Goal: Check status: Check status

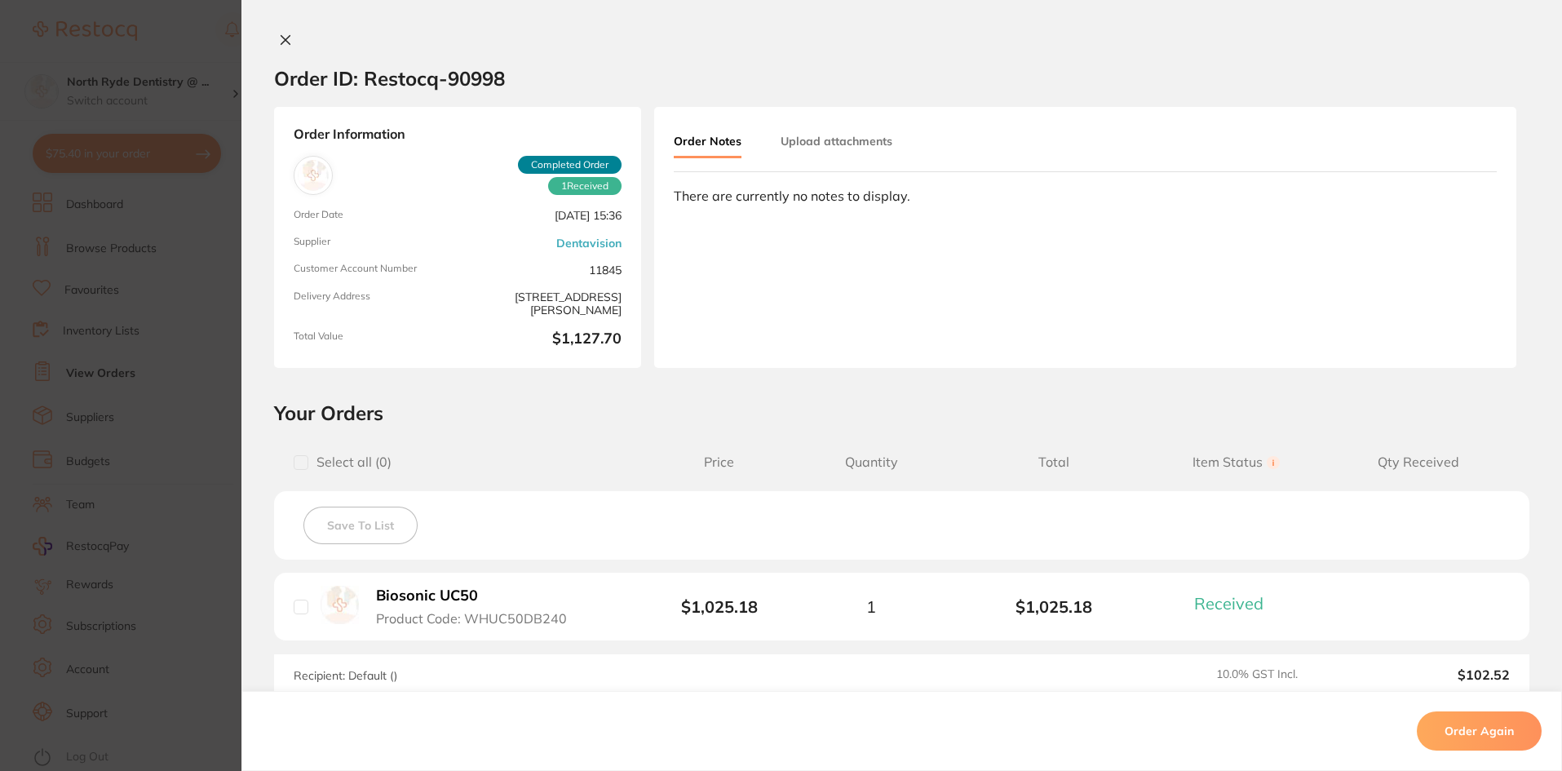
click at [840, 144] on button "Upload attachments" at bounding box center [837, 140] width 112 height 29
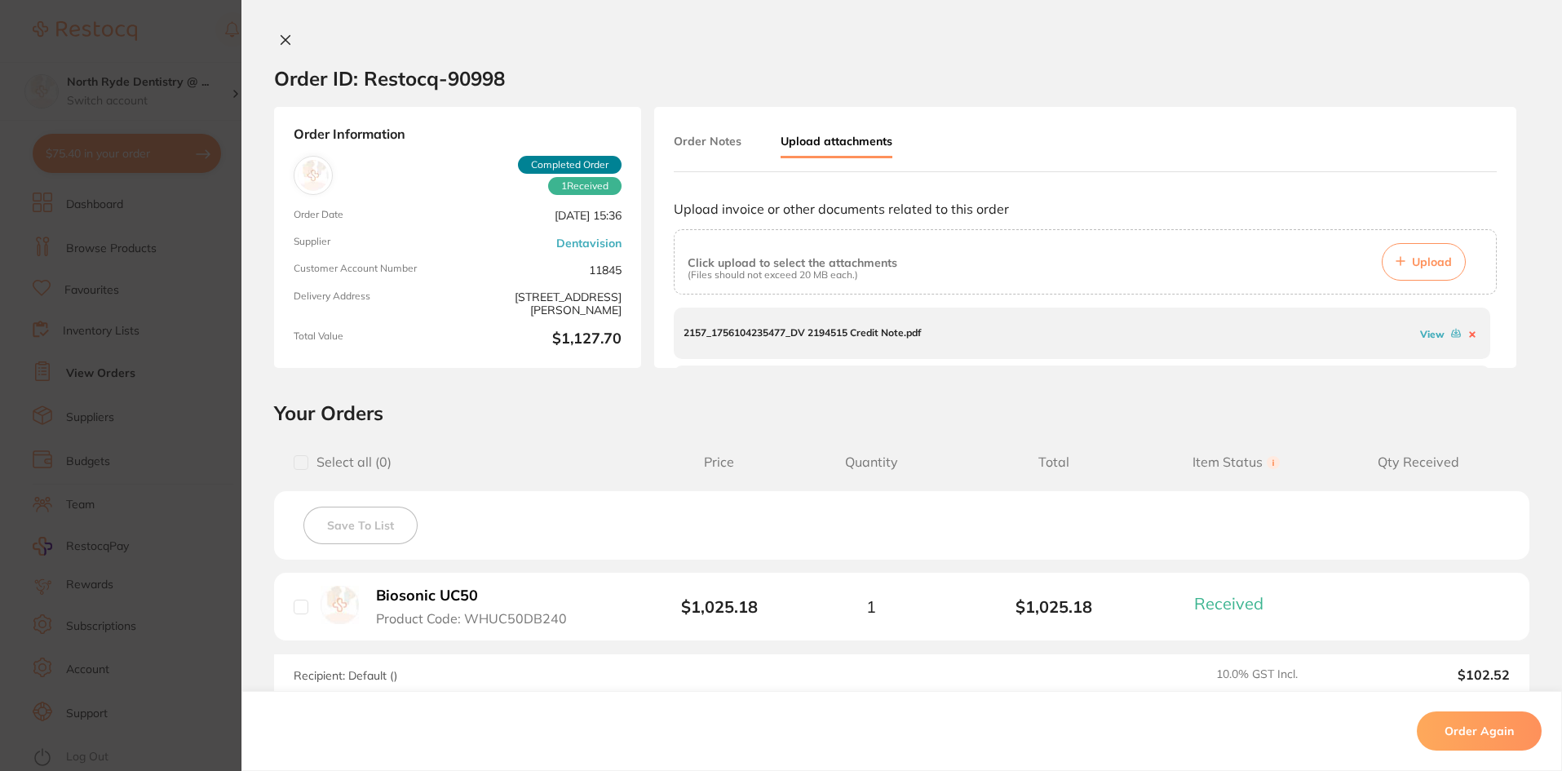
click at [1420, 336] on link "View" at bounding box center [1432, 334] width 24 height 12
click at [1493, 327] on div "Order Notes Upload attachments Upload invoice or other documents related to thi…" at bounding box center [1085, 237] width 862 height 261
click at [1423, 340] on link "View" at bounding box center [1432, 341] width 24 height 12
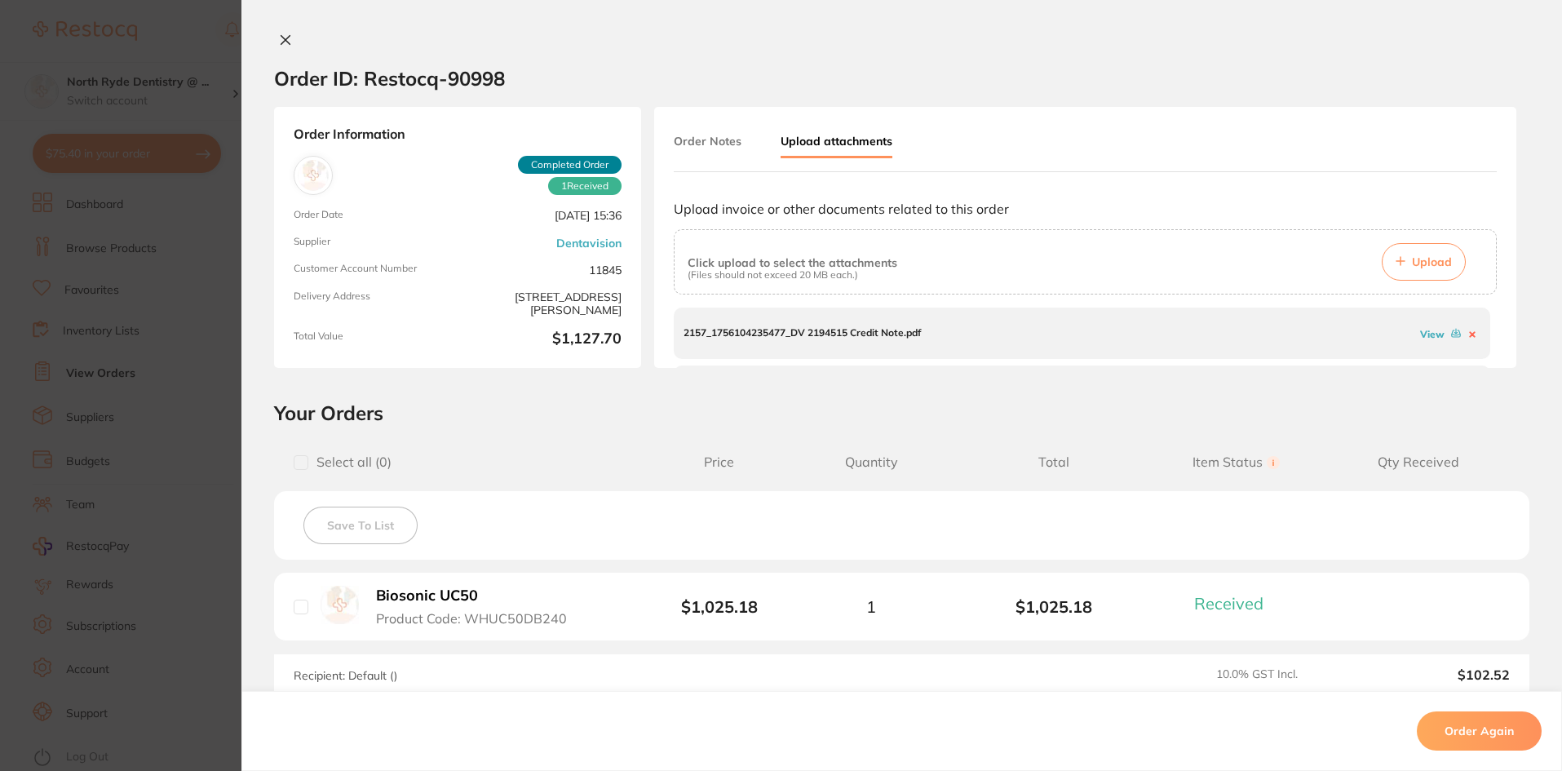
click at [1420, 333] on link "View" at bounding box center [1432, 334] width 24 height 12
click at [286, 42] on icon at bounding box center [285, 39] width 13 height 13
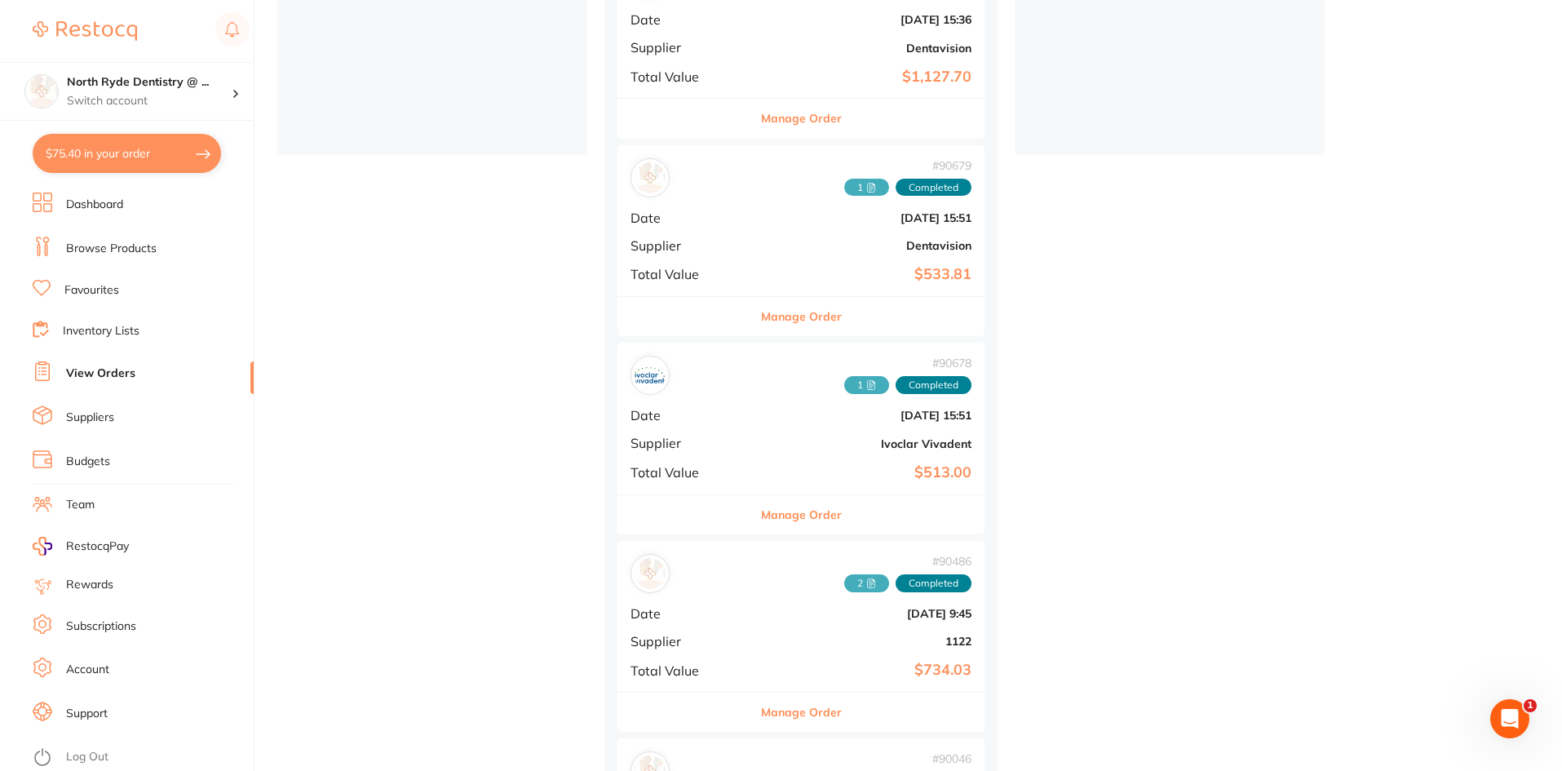
scroll to position [489, 0]
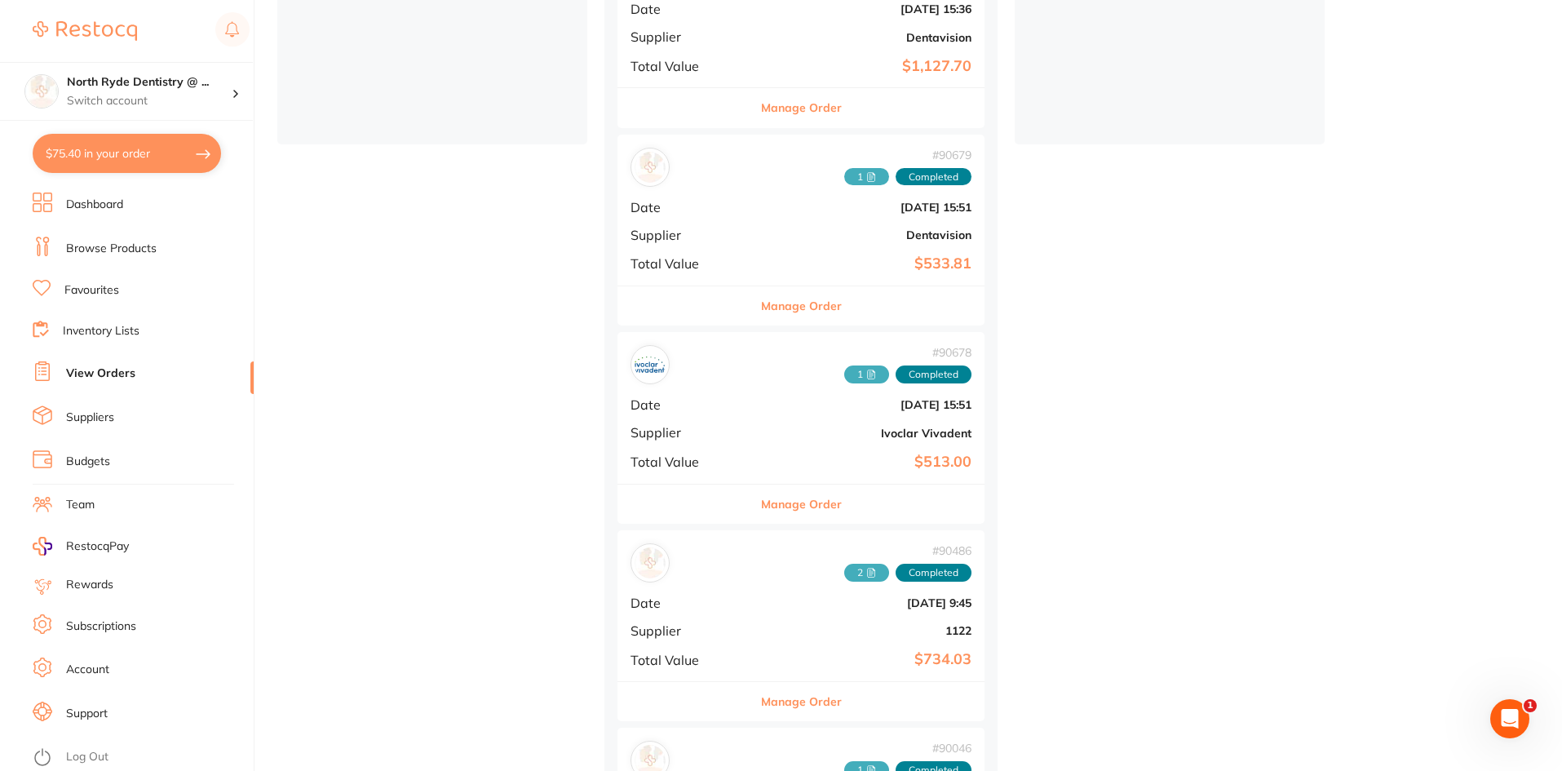
click at [866, 176] on icon at bounding box center [871, 177] width 10 height 10
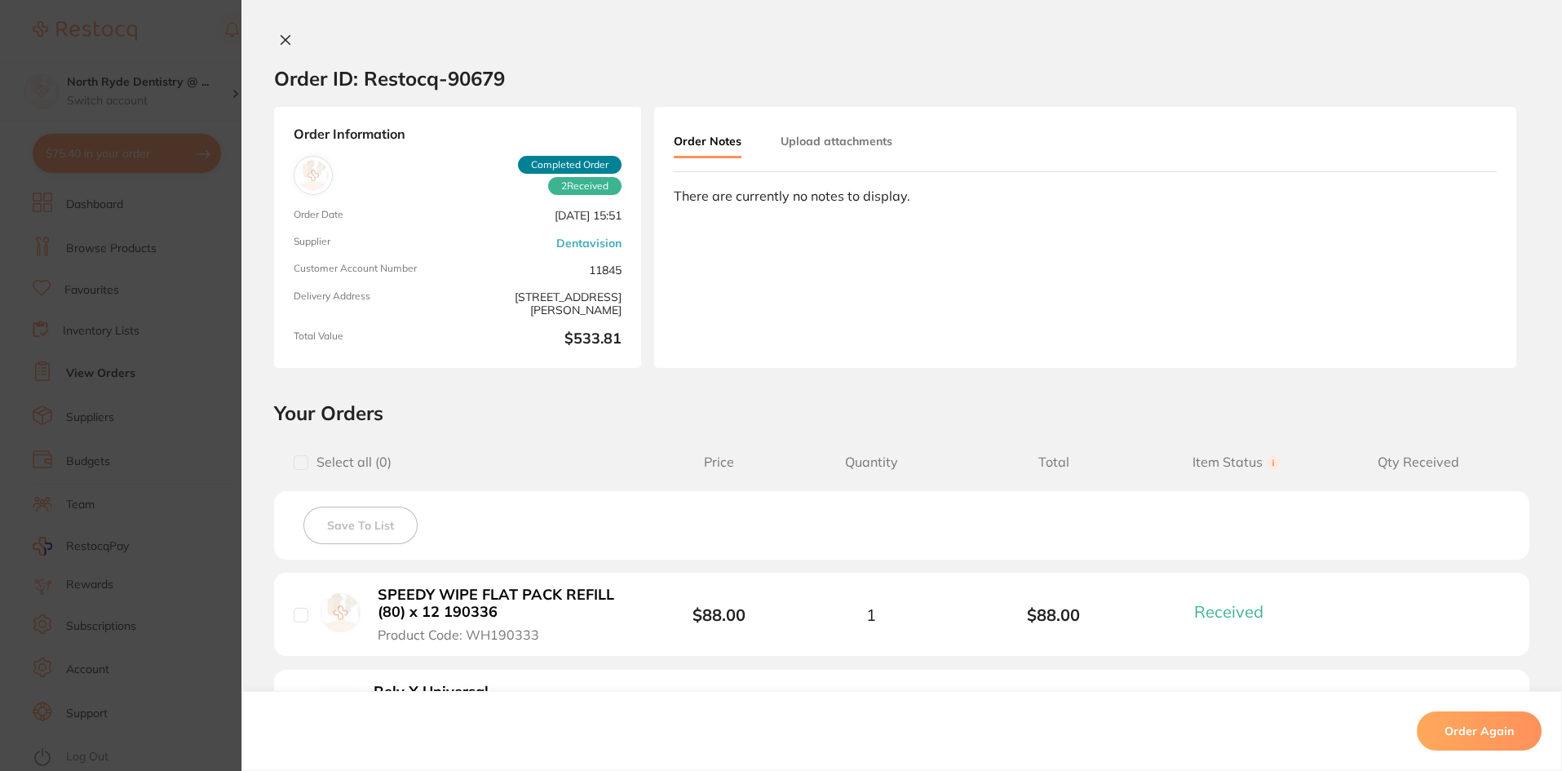
click at [825, 151] on button "Upload attachments" at bounding box center [837, 140] width 112 height 29
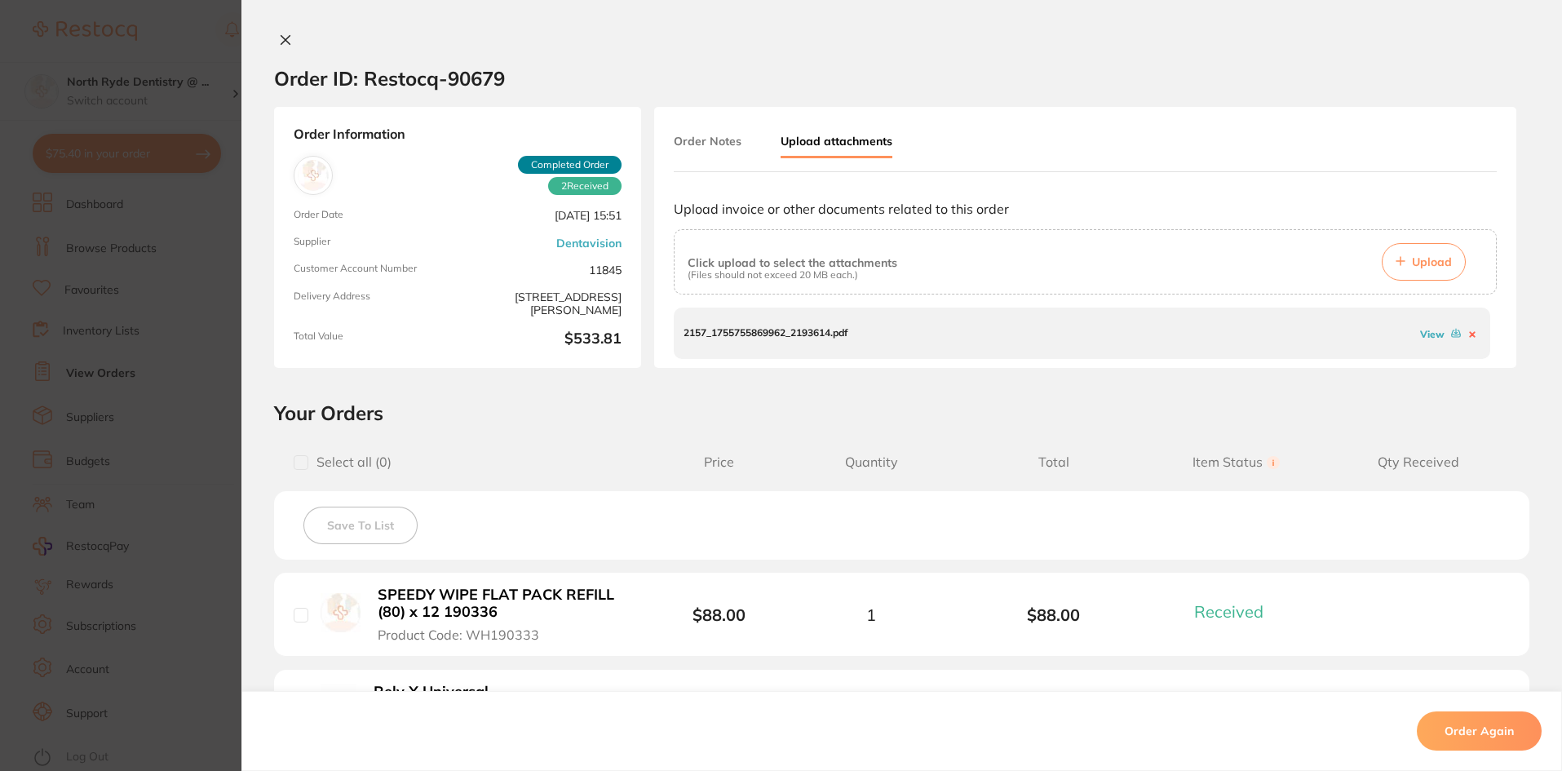
click at [1427, 336] on link "View" at bounding box center [1432, 334] width 24 height 12
click at [281, 38] on icon at bounding box center [285, 39] width 13 height 13
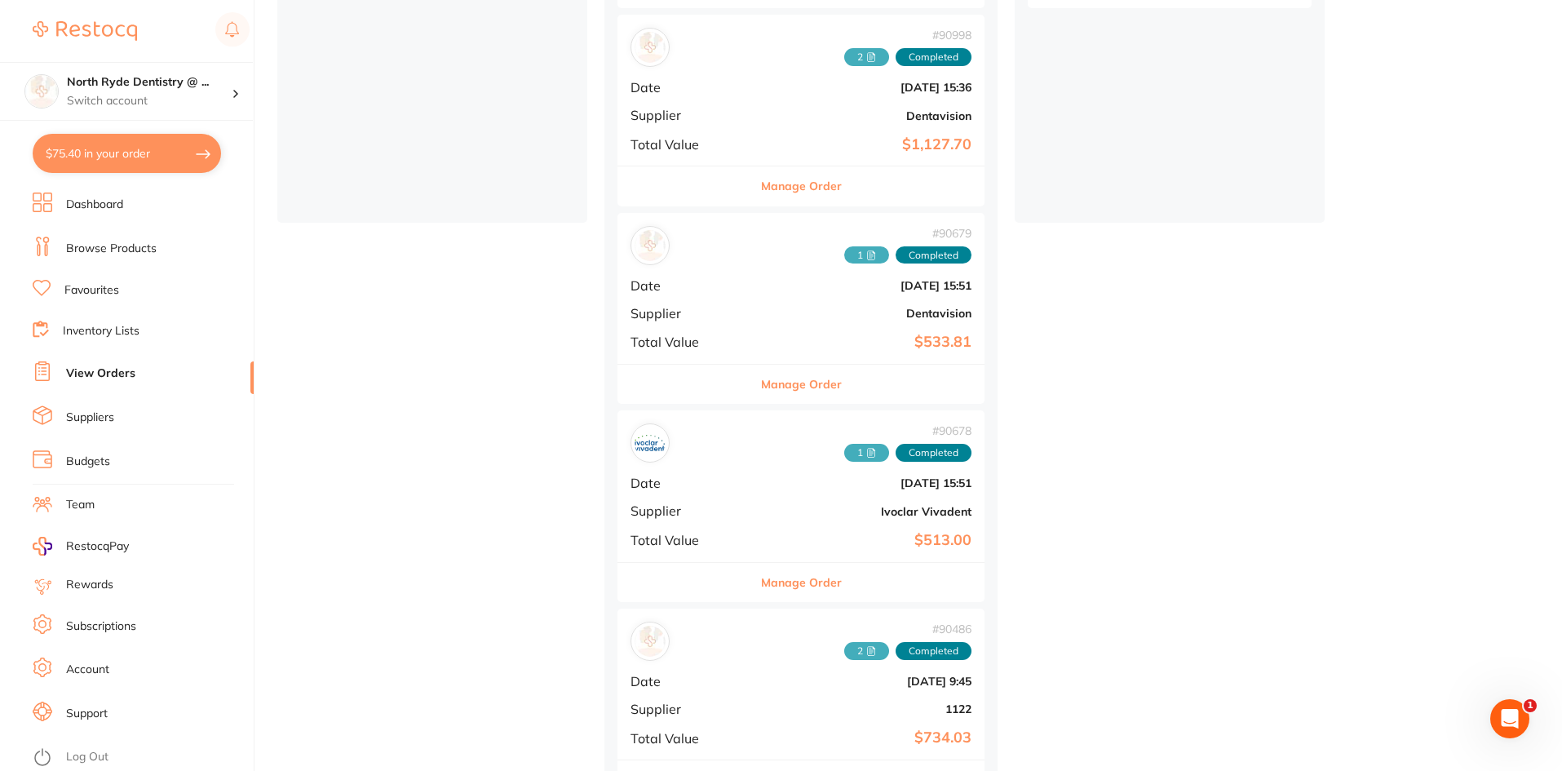
scroll to position [489, 0]
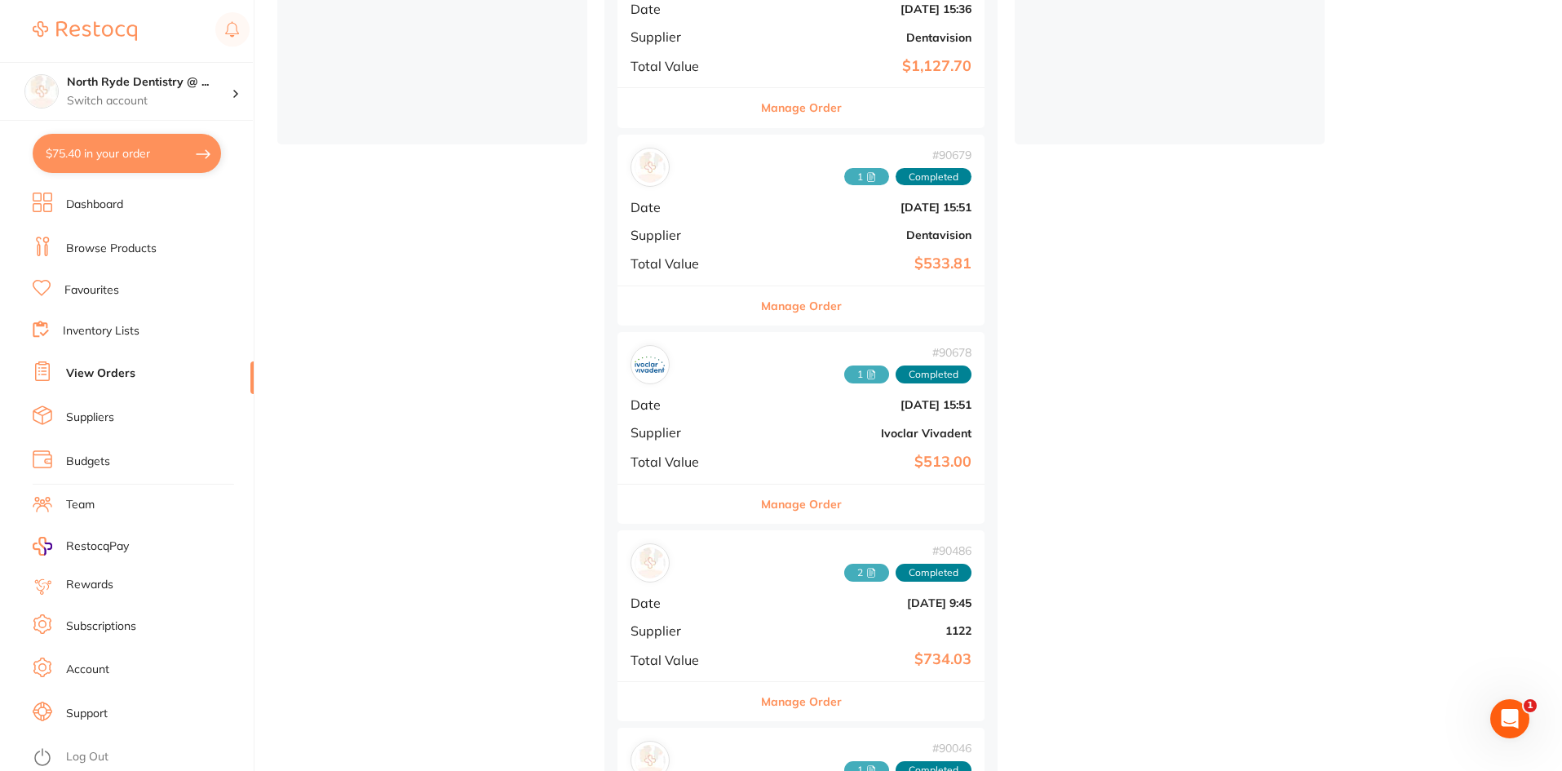
click at [844, 373] on span "1" at bounding box center [866, 374] width 45 height 18
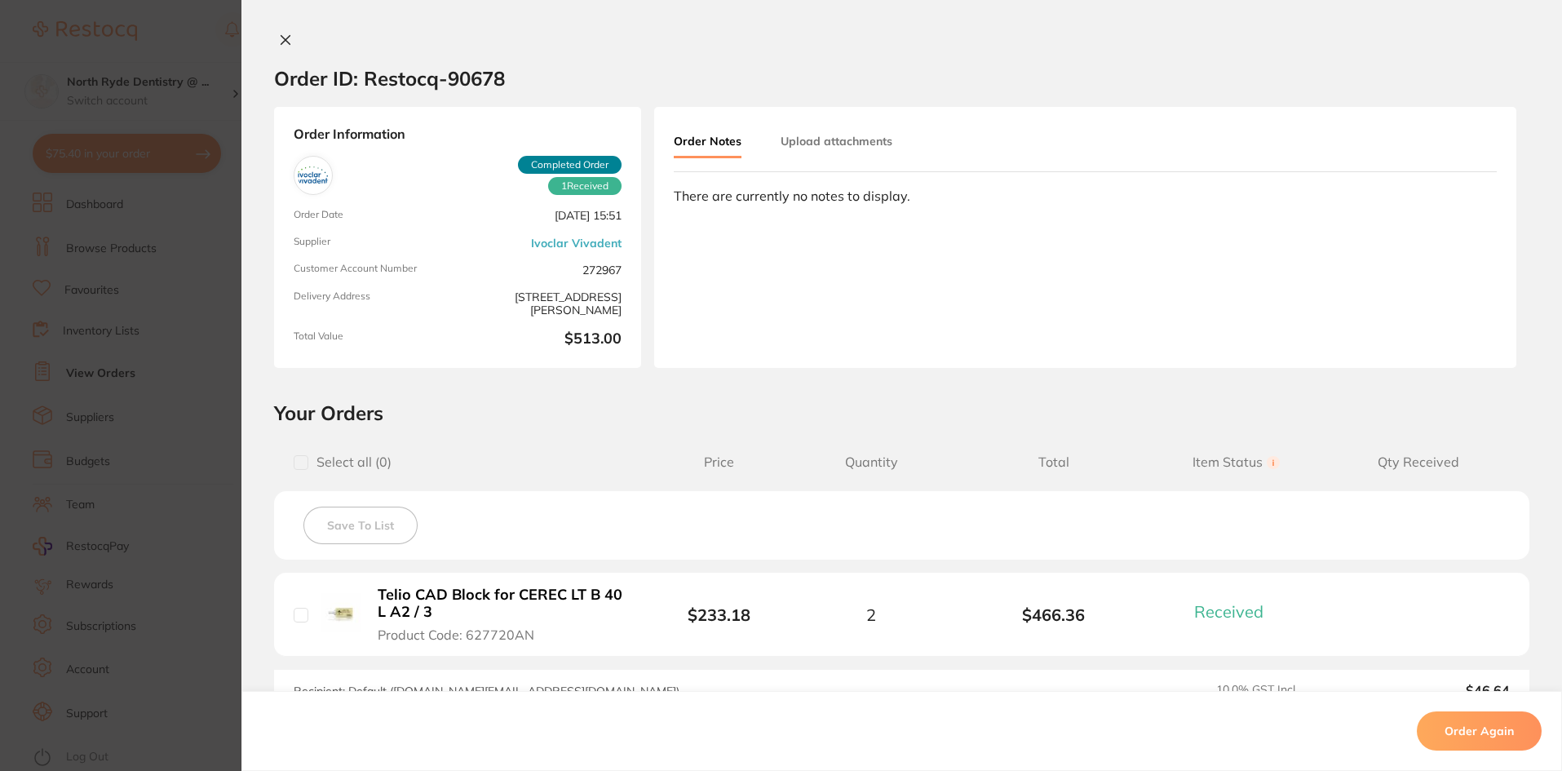
click at [814, 137] on button "Upload attachments" at bounding box center [837, 140] width 112 height 29
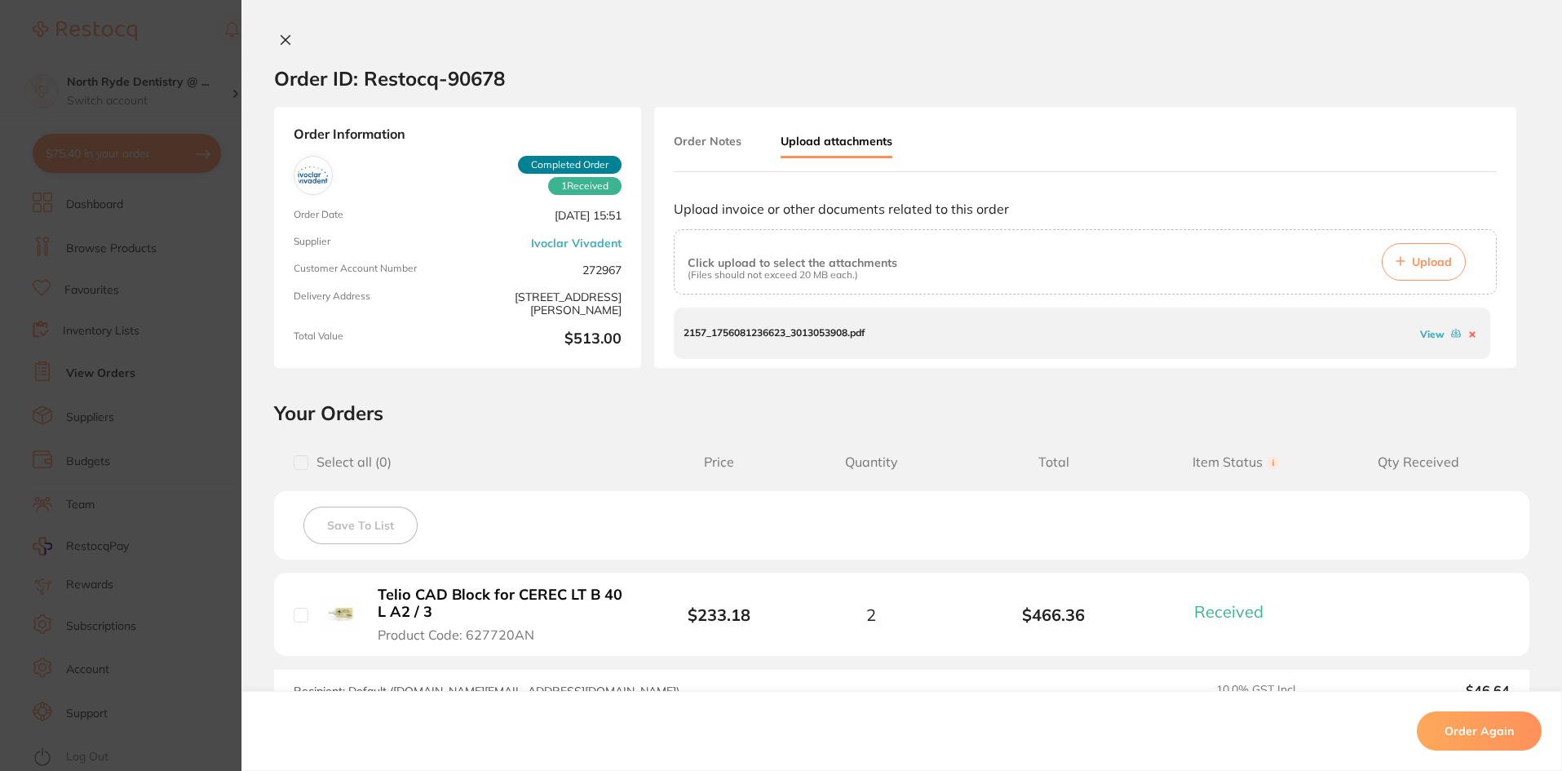
click at [1425, 330] on link "View" at bounding box center [1432, 334] width 24 height 12
click at [281, 44] on icon at bounding box center [285, 39] width 13 height 13
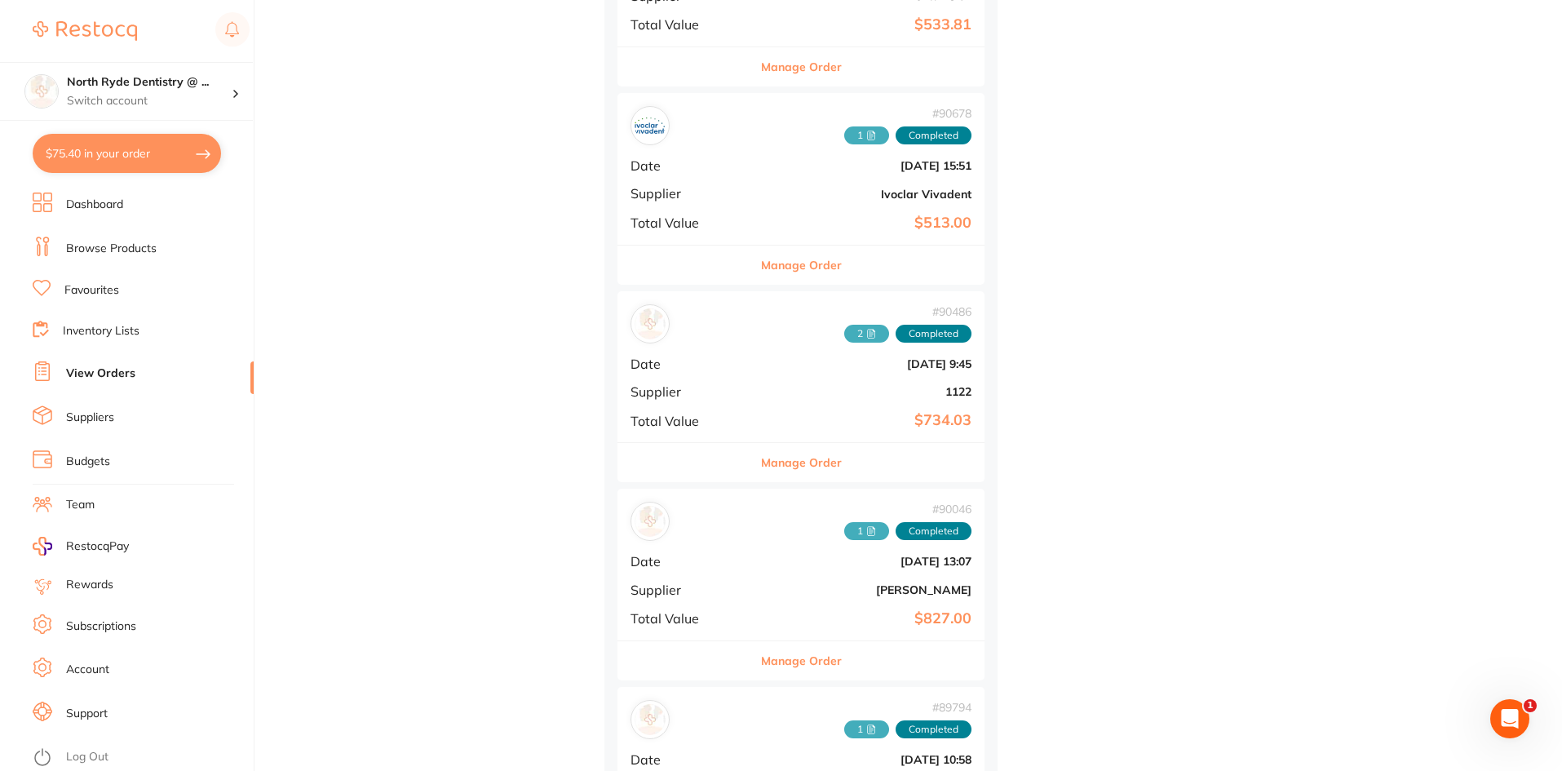
scroll to position [734, 0]
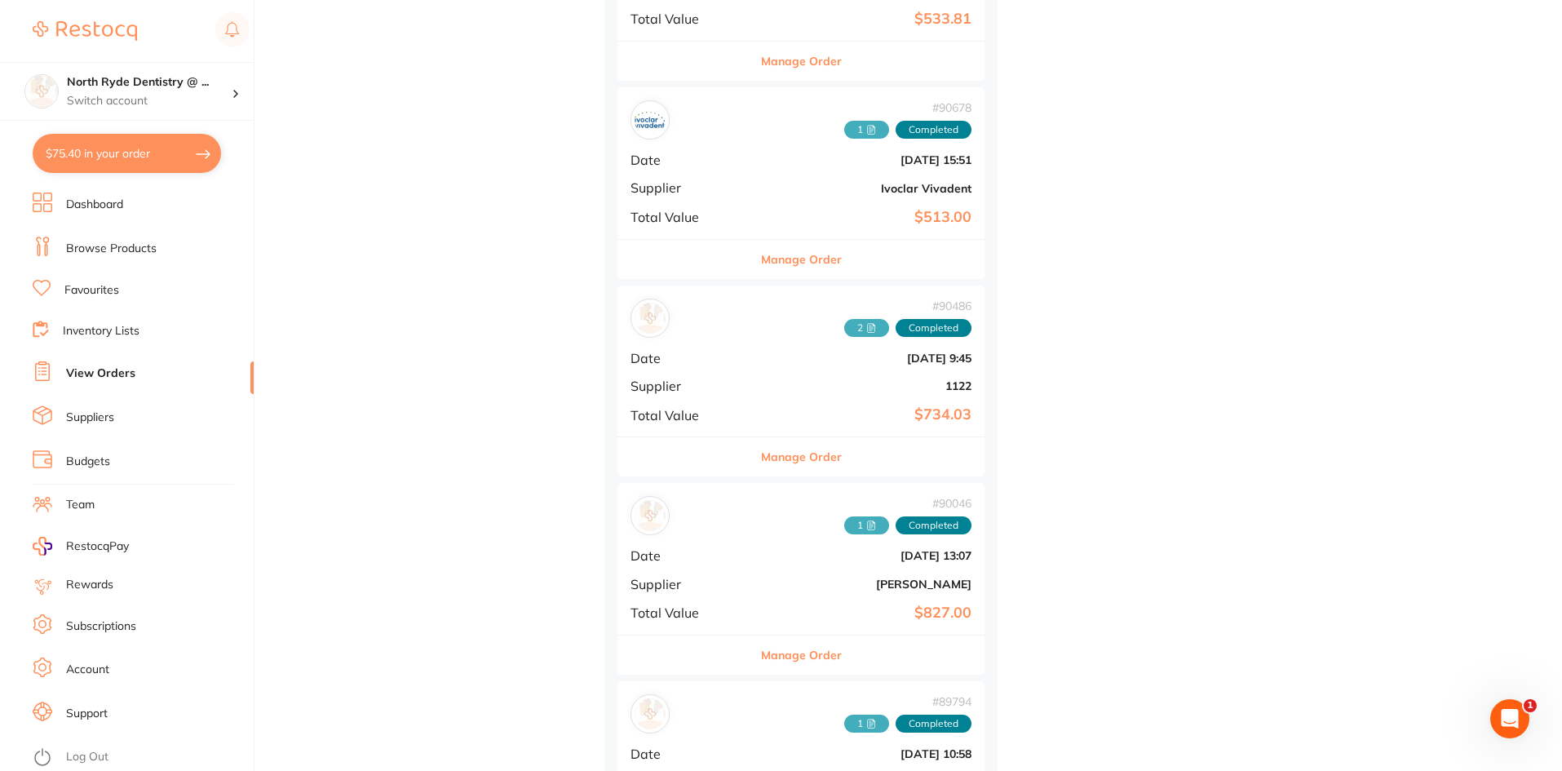
click at [844, 325] on span "2" at bounding box center [866, 328] width 45 height 18
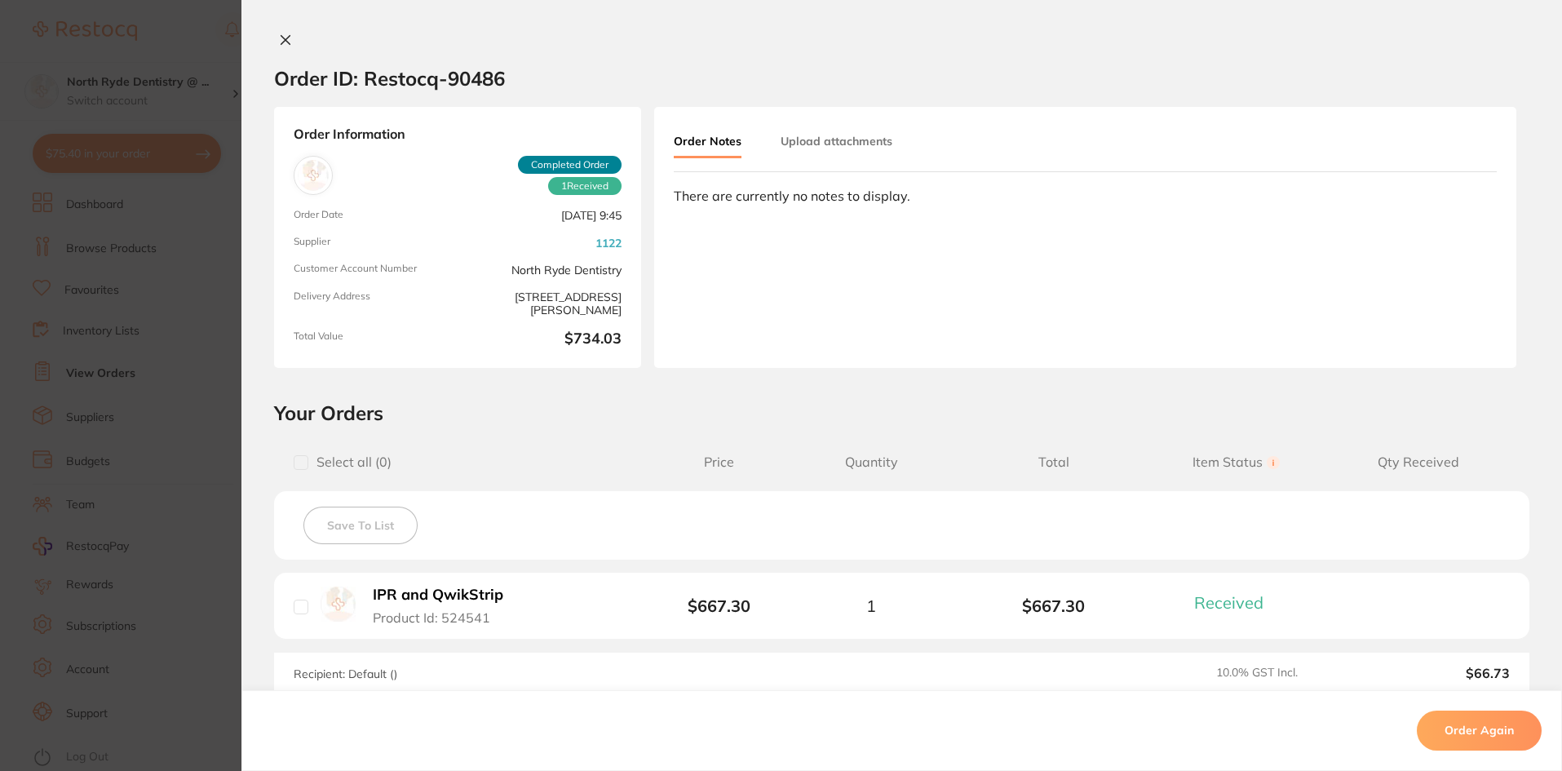
click at [843, 141] on button "Upload attachments" at bounding box center [837, 140] width 112 height 29
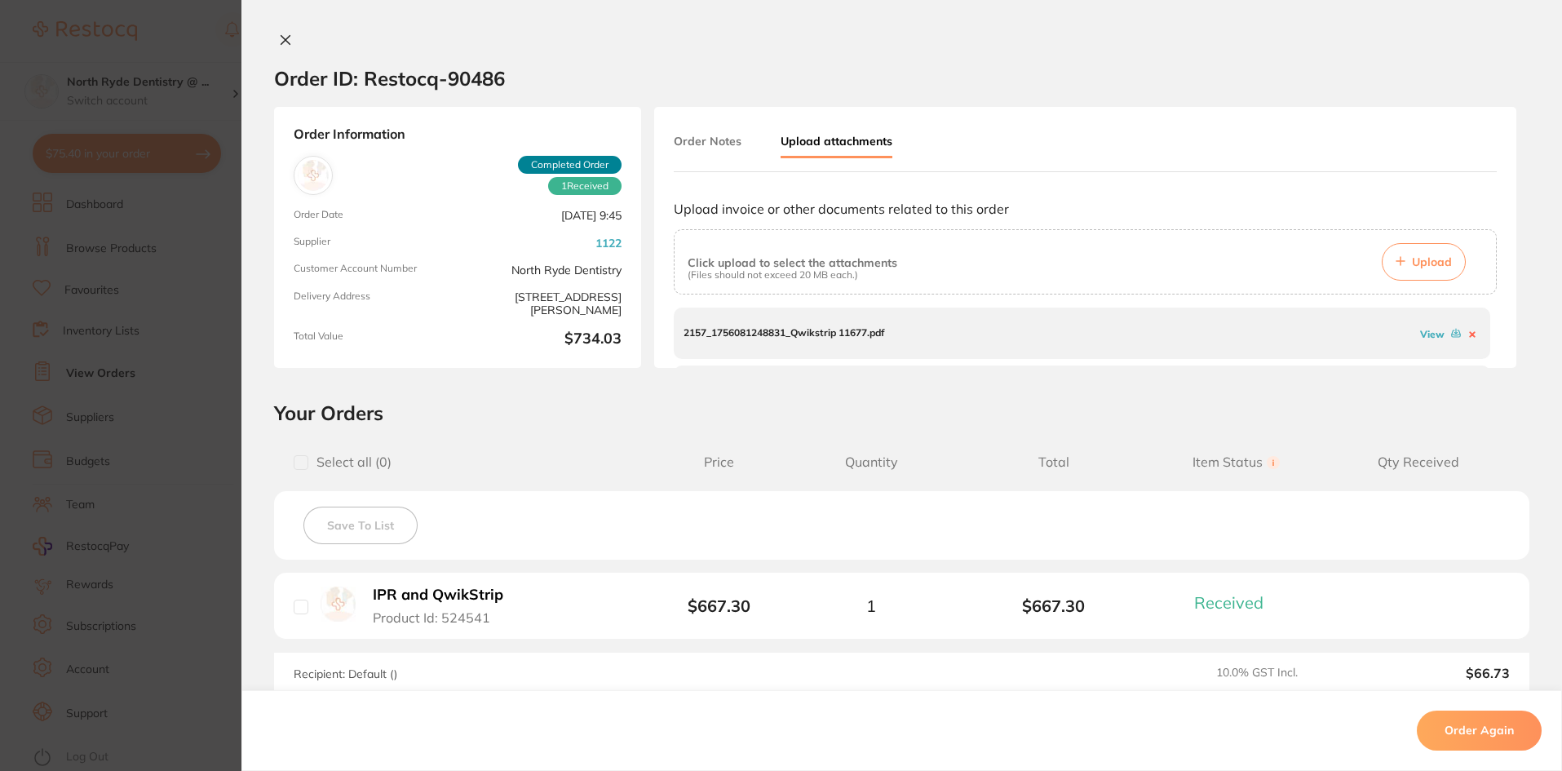
click at [1420, 334] on link "View" at bounding box center [1432, 334] width 24 height 12
click at [1420, 342] on link "View" at bounding box center [1432, 341] width 24 height 12
click at [267, 38] on div at bounding box center [901, 41] width 1321 height 17
click at [279, 41] on icon at bounding box center [285, 39] width 13 height 13
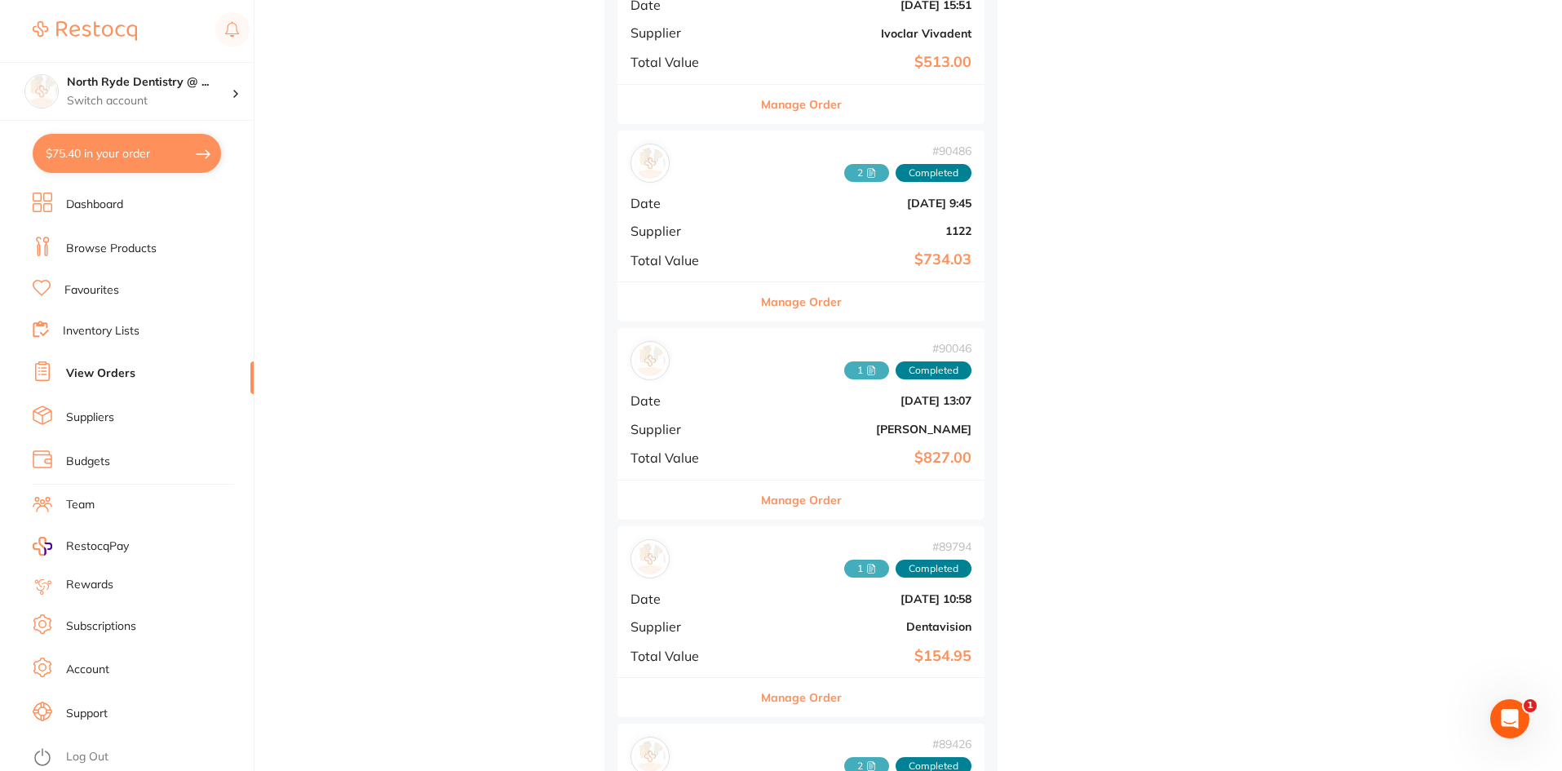
scroll to position [897, 0]
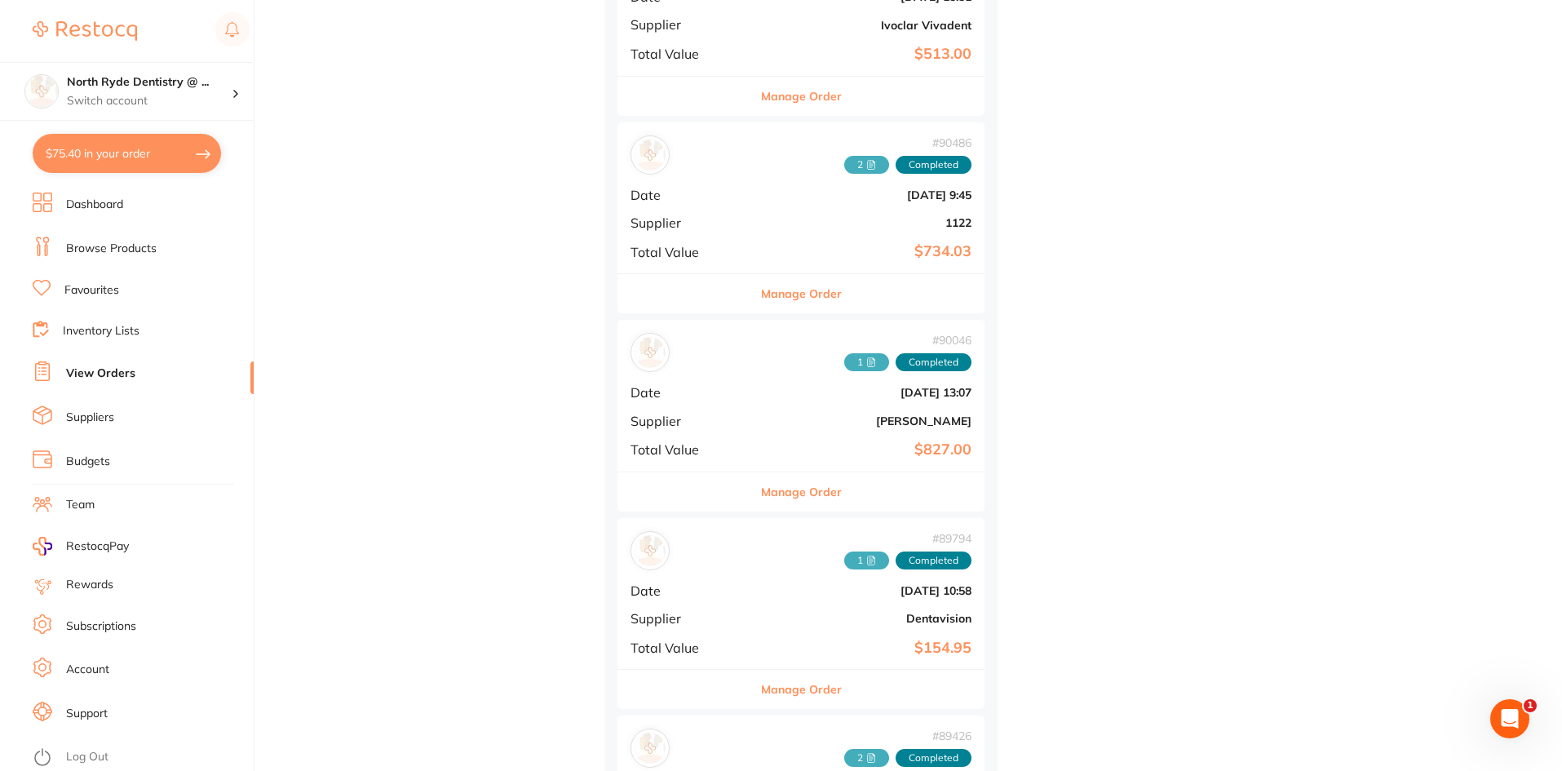
click at [866, 365] on icon at bounding box center [871, 362] width 10 height 10
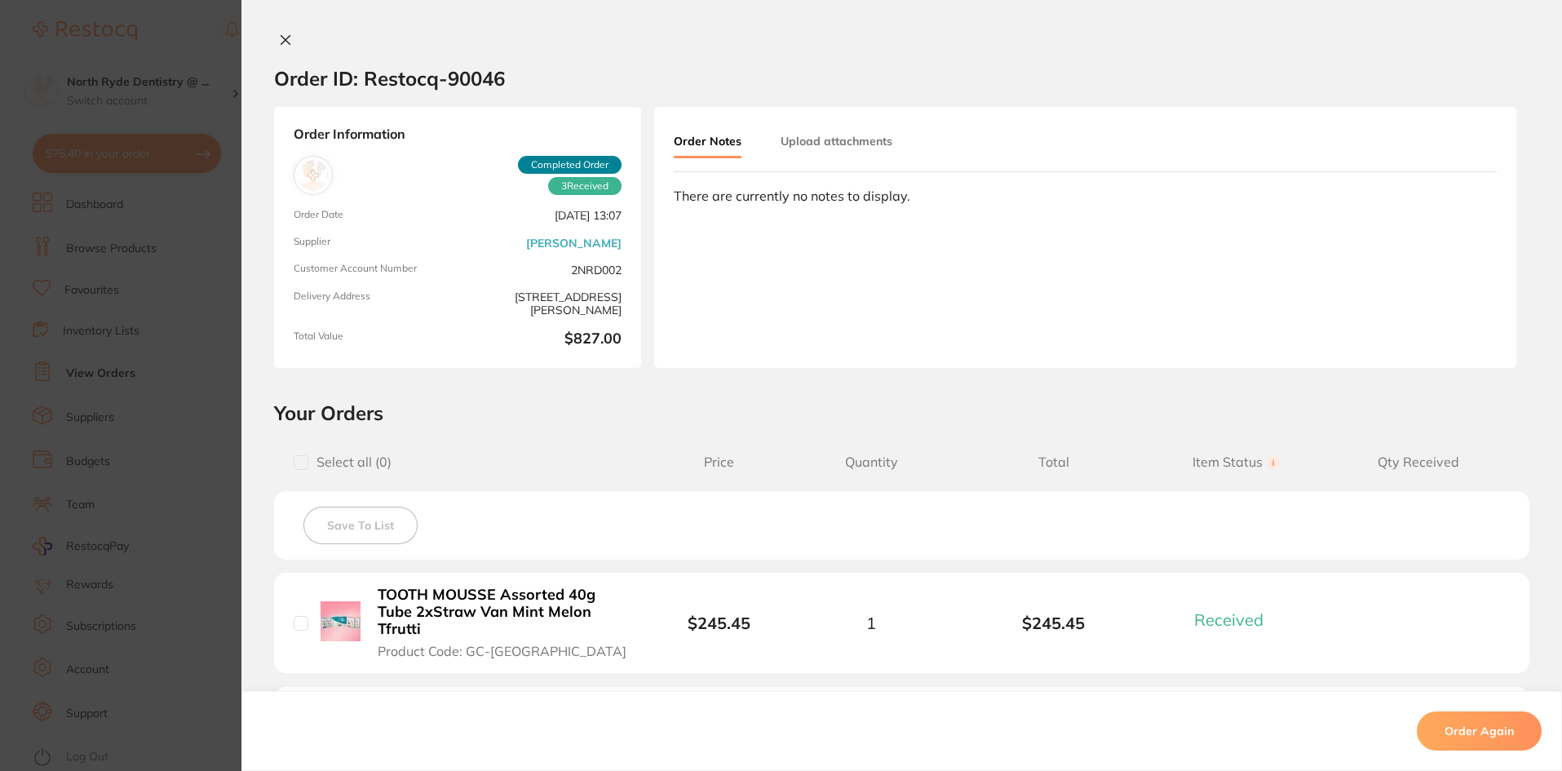
click at [829, 132] on button "Upload attachments" at bounding box center [837, 140] width 112 height 29
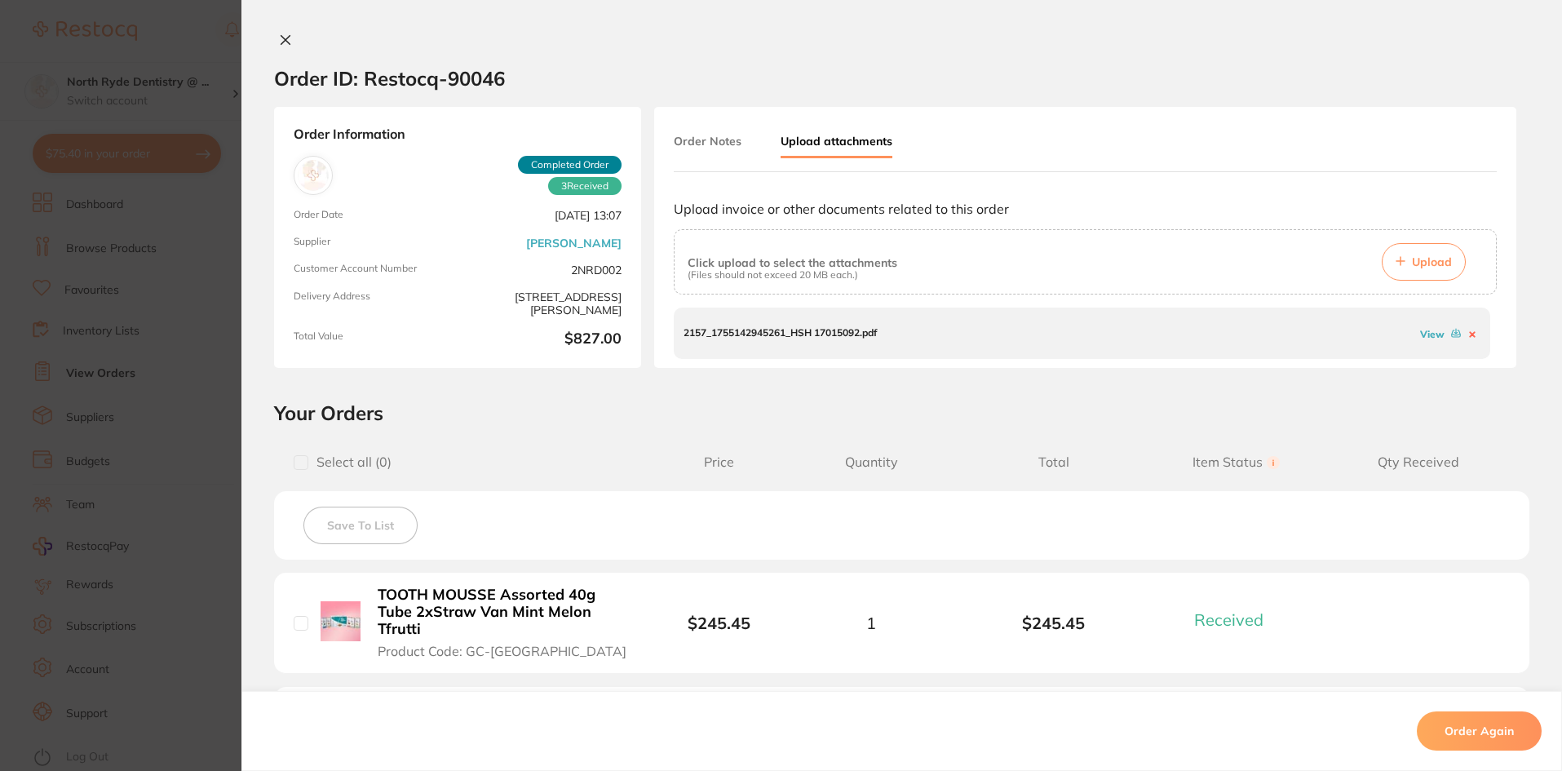
click at [1424, 334] on link "View" at bounding box center [1432, 334] width 24 height 12
click at [281, 38] on icon at bounding box center [285, 40] width 9 height 9
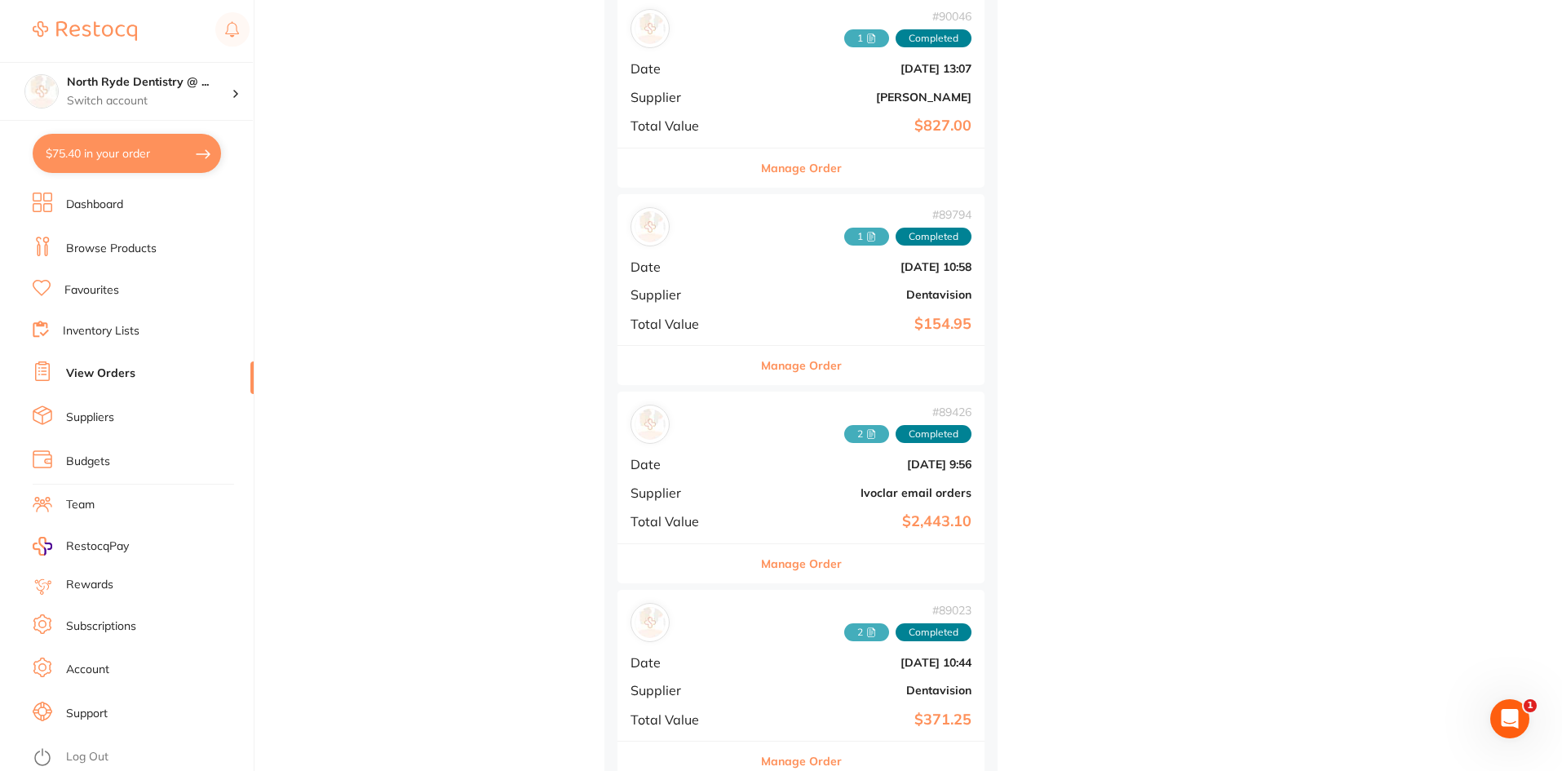
scroll to position [1224, 0]
click at [844, 241] on span "1" at bounding box center [866, 234] width 45 height 18
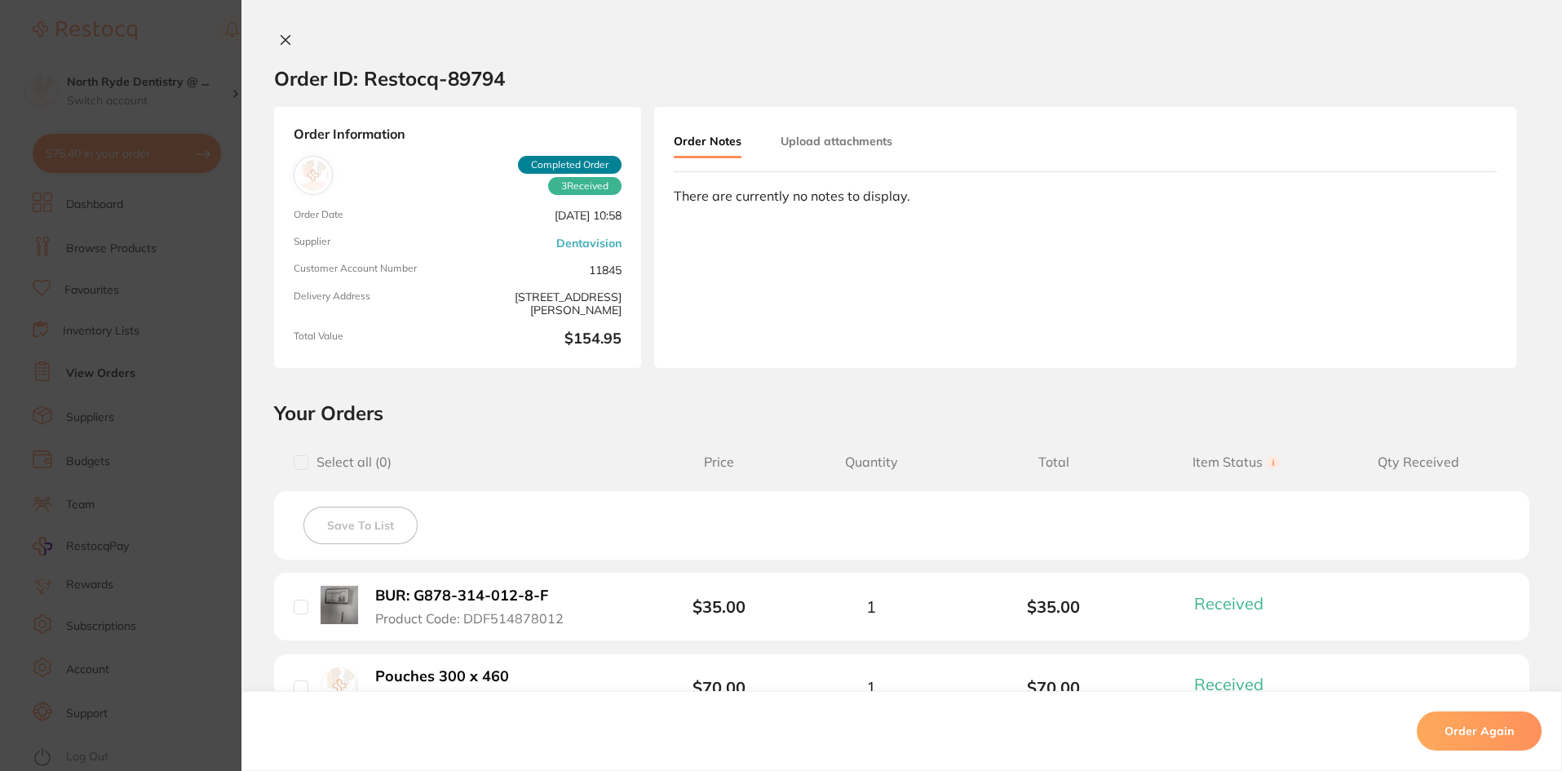
click at [861, 147] on button "Upload attachments" at bounding box center [837, 140] width 112 height 29
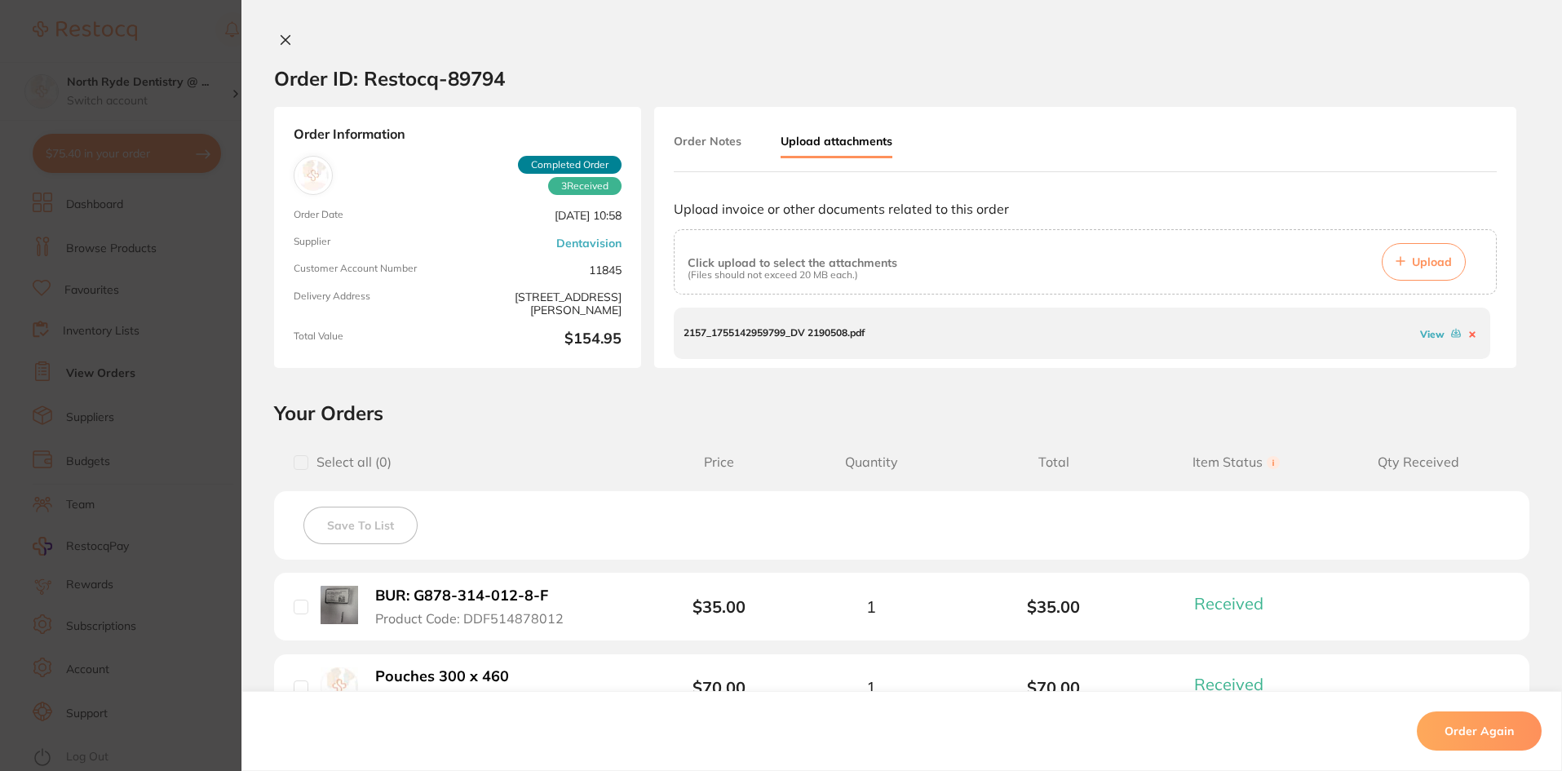
click at [1424, 332] on link "View" at bounding box center [1432, 334] width 24 height 12
drag, startPoint x: 283, startPoint y: 44, endPoint x: 294, endPoint y: 52, distance: 13.4
click at [282, 44] on icon at bounding box center [285, 39] width 13 height 13
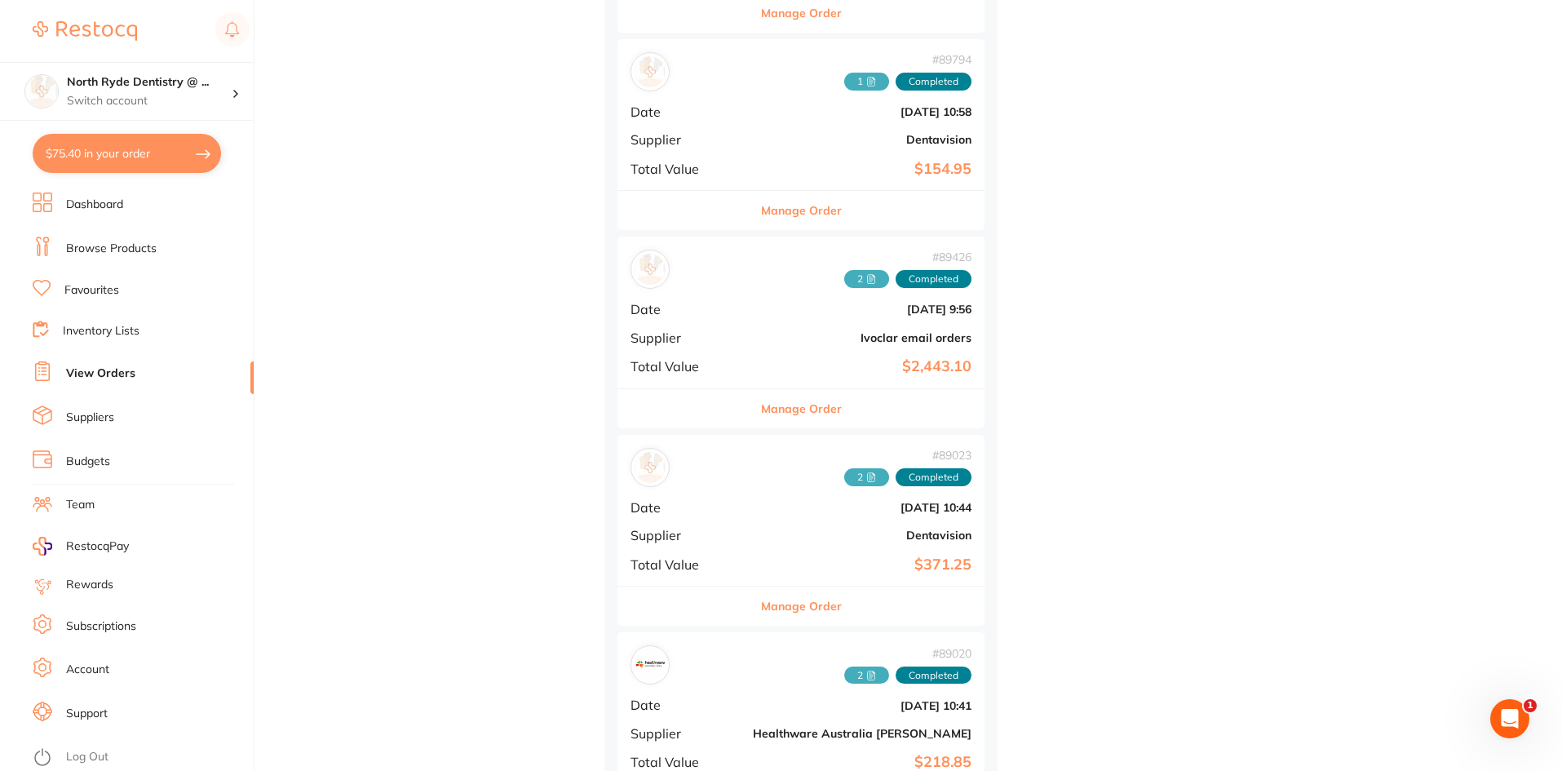
scroll to position [1387, 0]
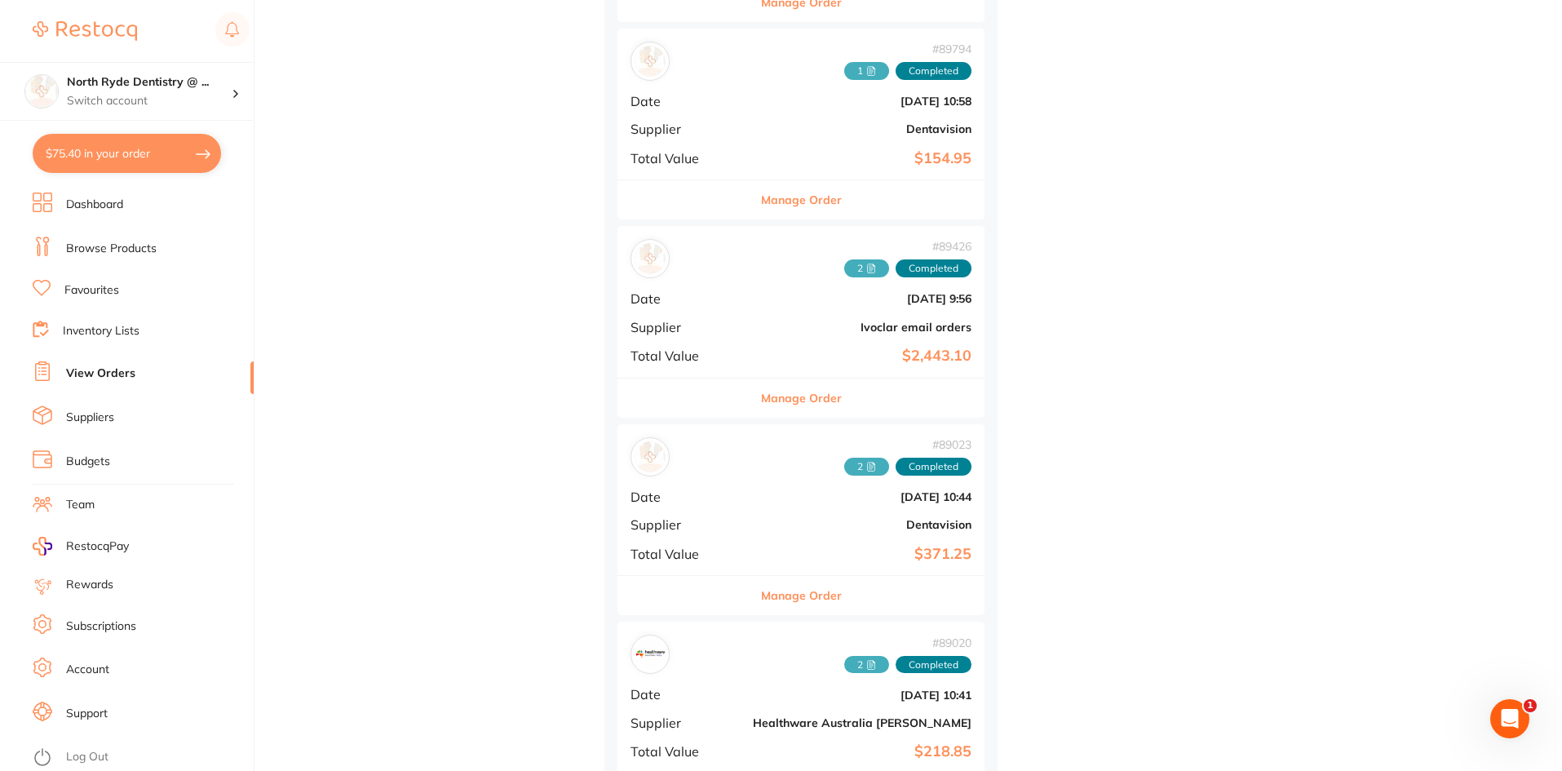
click at [870, 269] on icon at bounding box center [872, 269] width 4 height 0
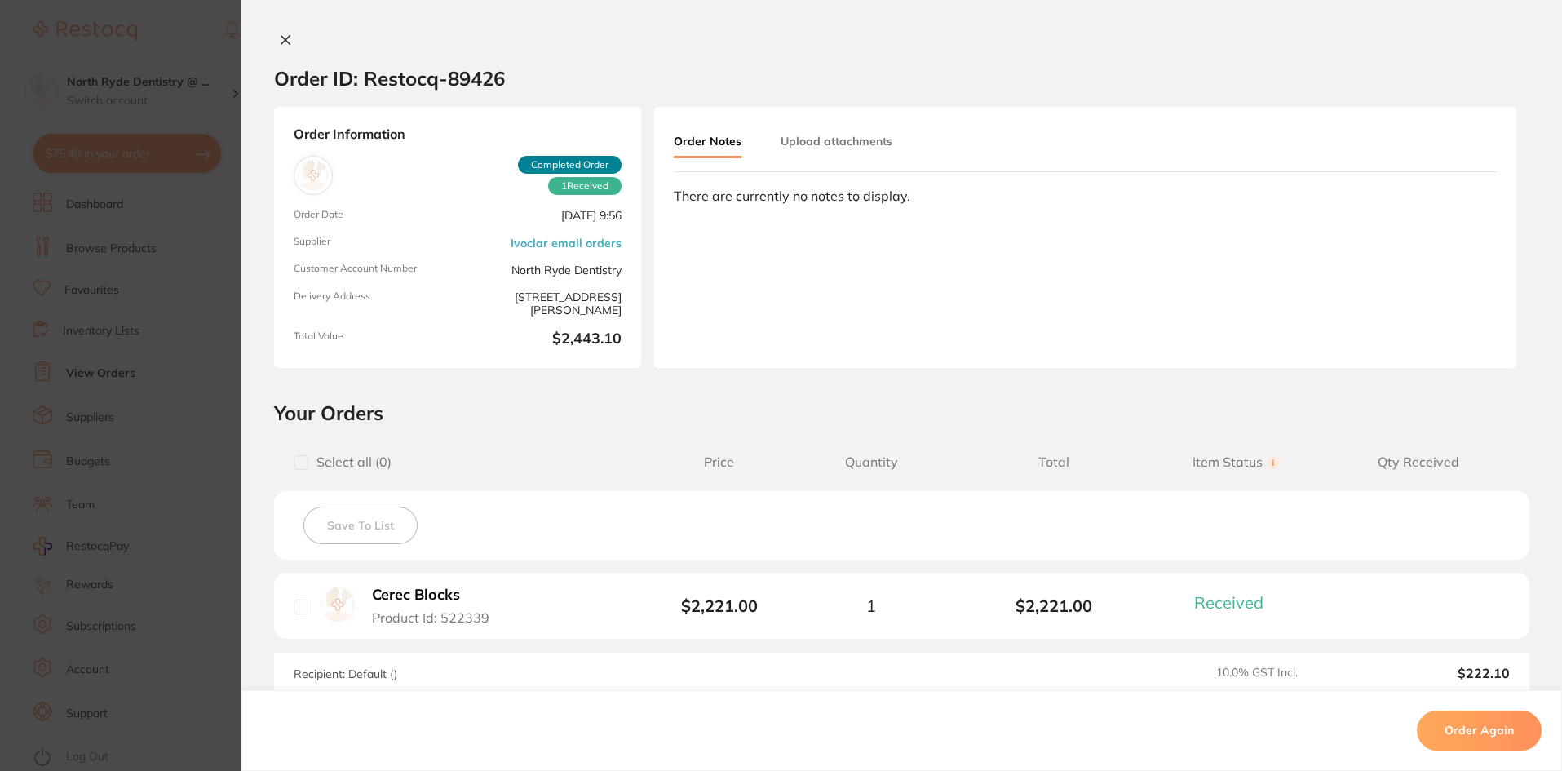
click at [838, 135] on button "Upload attachments" at bounding box center [837, 140] width 112 height 29
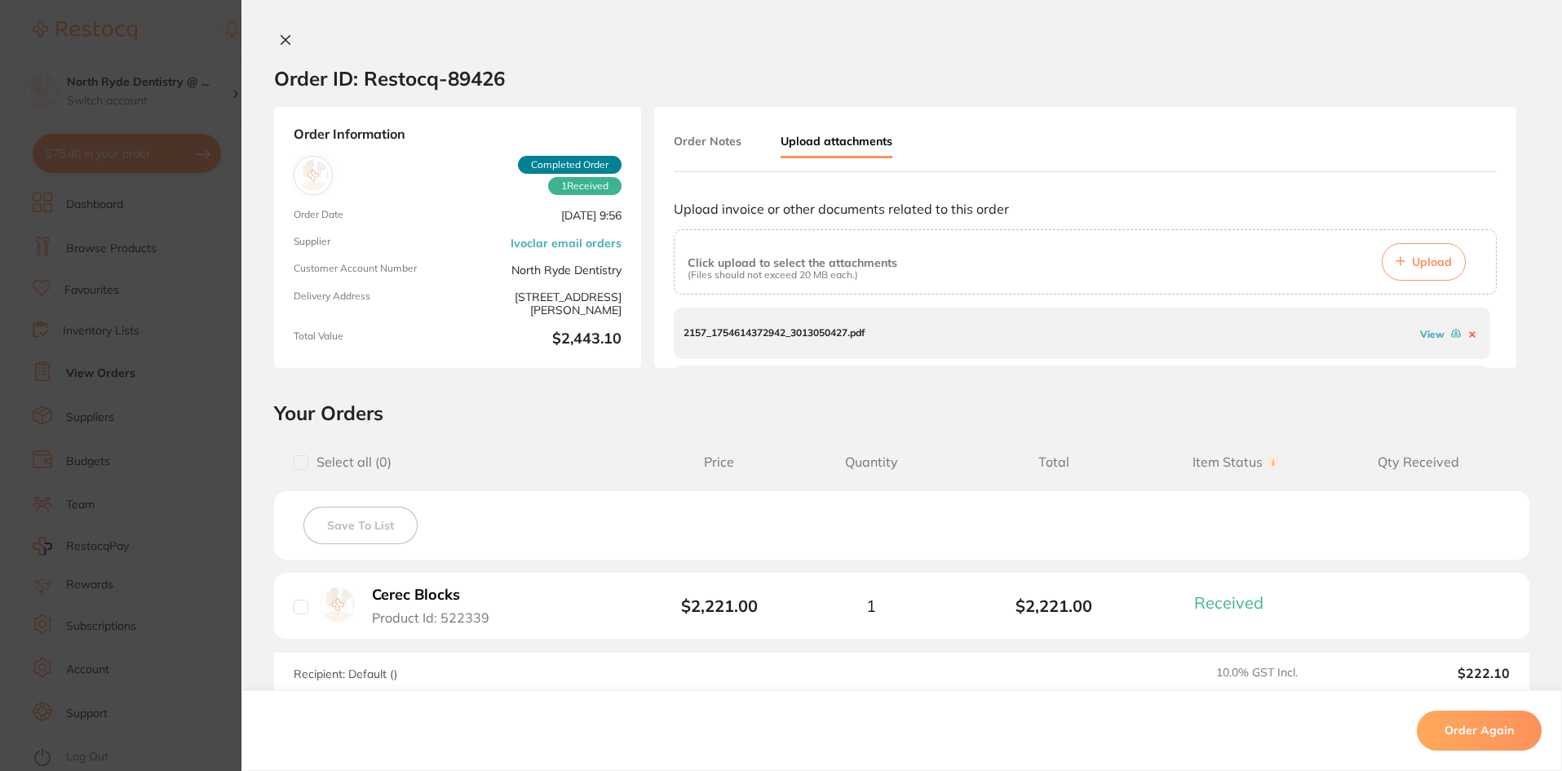
click at [1424, 334] on link "View" at bounding box center [1432, 334] width 24 height 12
drag, startPoint x: 1493, startPoint y: 321, endPoint x: 1492, endPoint y: 346, distance: 25.3
click at [1492, 346] on div "Order Notes Upload attachments Upload invoice or other documents related to thi…" at bounding box center [1085, 237] width 862 height 261
drag, startPoint x: 1493, startPoint y: 333, endPoint x: 1469, endPoint y: 360, distance: 35.8
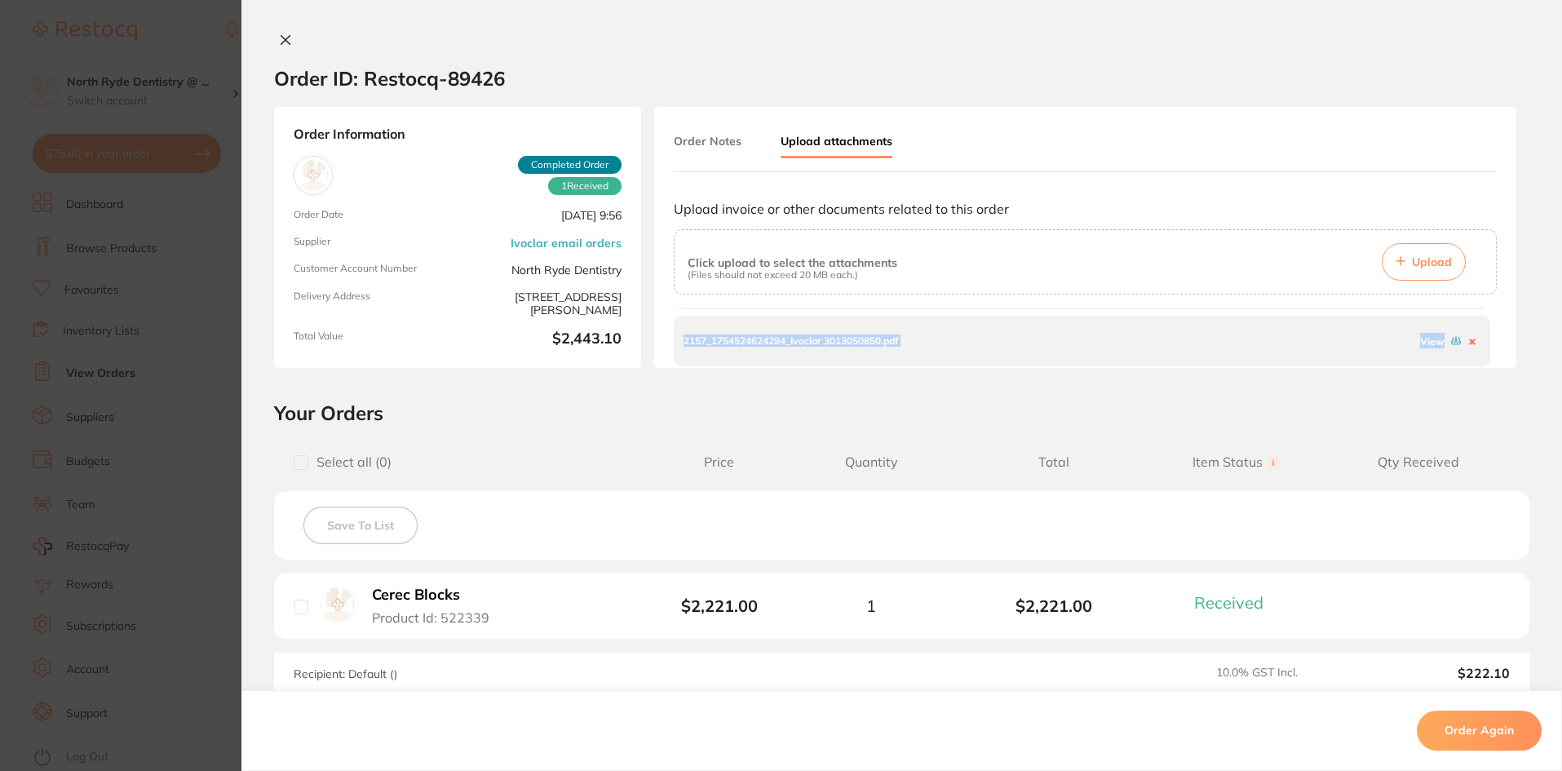
click at [1490, 367] on div "Order Notes Upload attachments Upload invoice or other documents related to thi…" at bounding box center [1085, 237] width 862 height 261
click at [1425, 340] on link "View" at bounding box center [1432, 341] width 24 height 12
click at [279, 38] on icon at bounding box center [285, 39] width 13 height 13
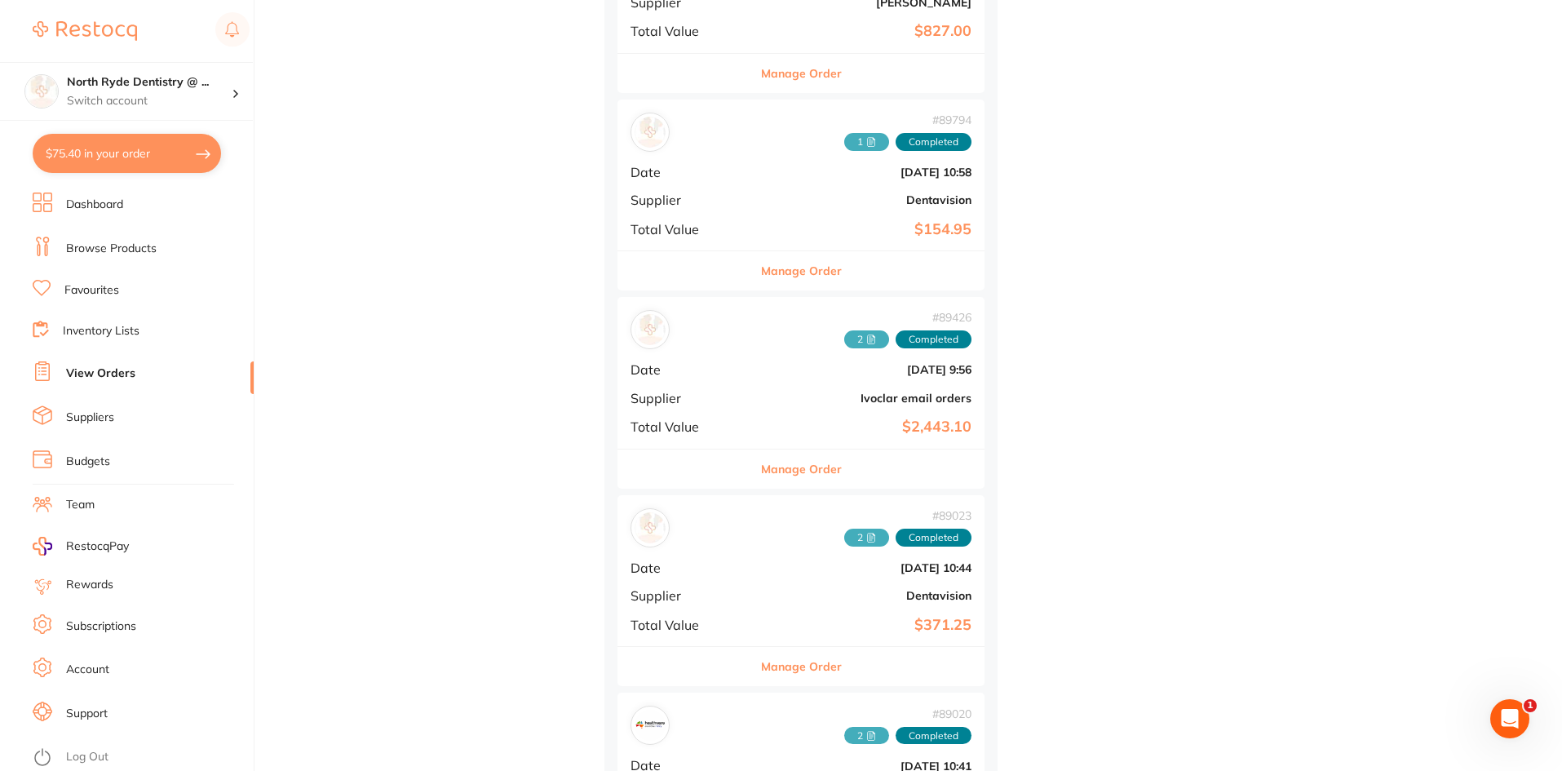
scroll to position [1305, 0]
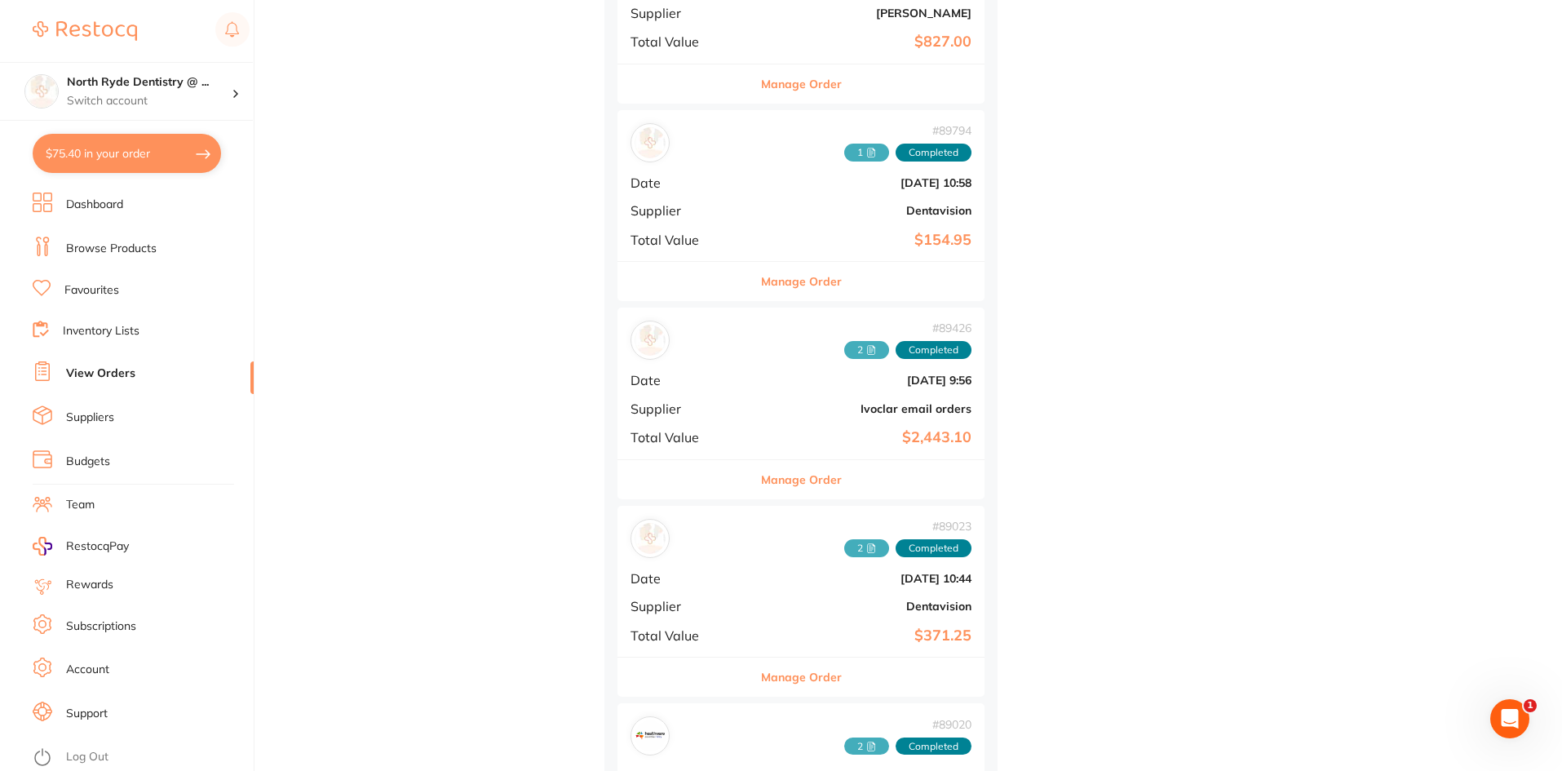
click at [868, 153] on icon at bounding box center [871, 152] width 7 height 9
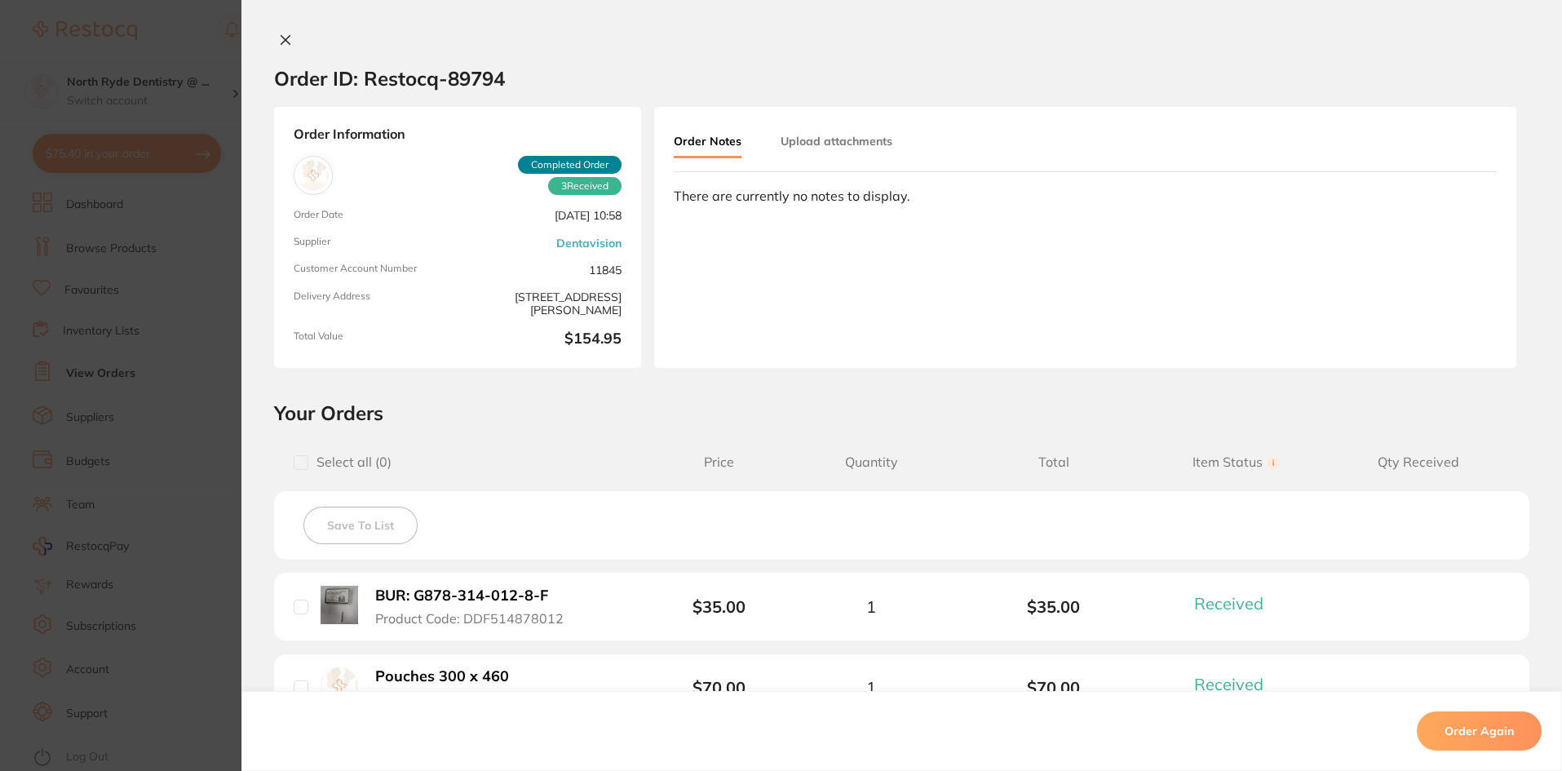
click at [852, 135] on button "Upload attachments" at bounding box center [837, 140] width 112 height 29
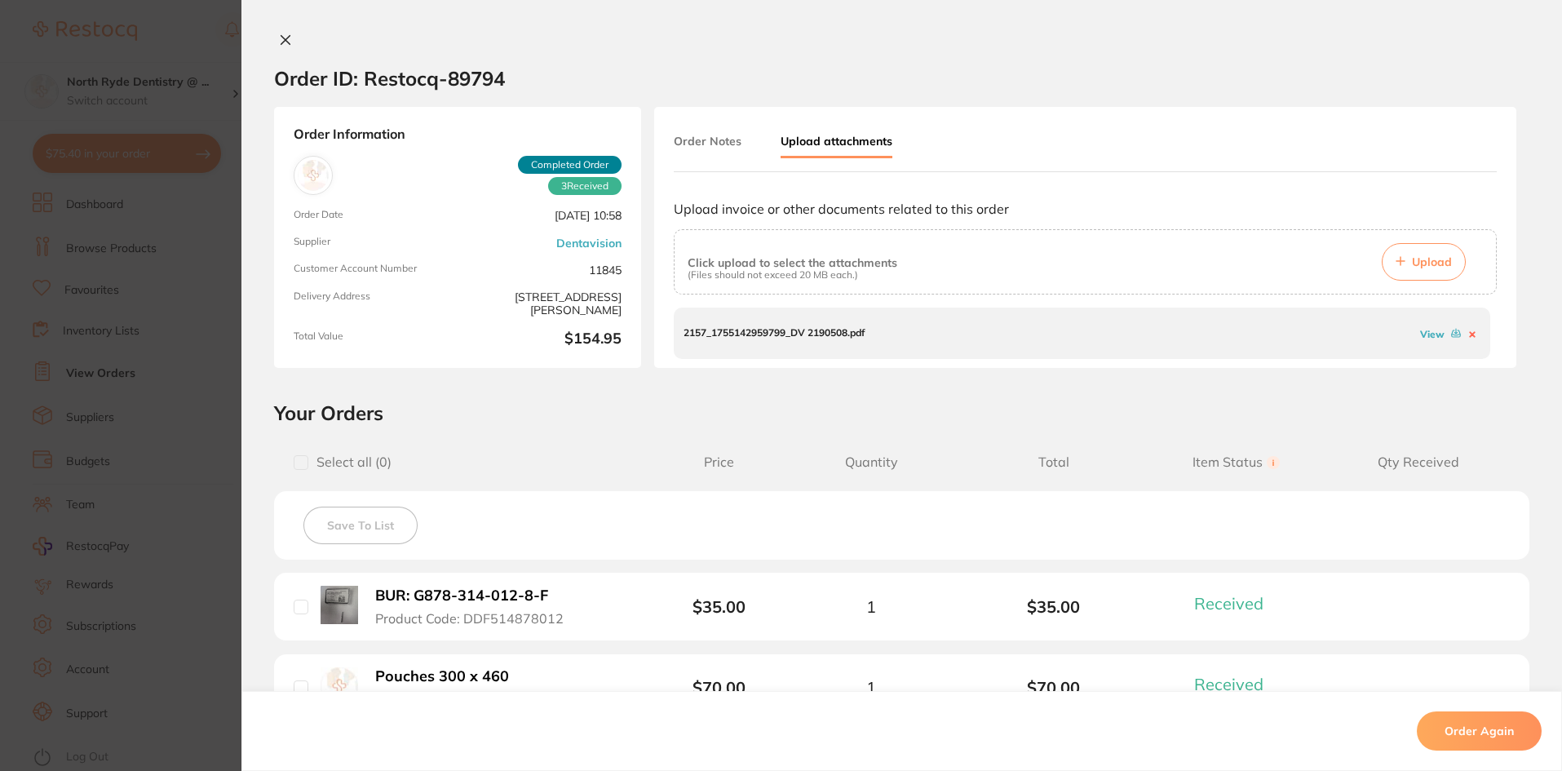
click at [1428, 334] on link "View" at bounding box center [1432, 334] width 24 height 12
click at [286, 42] on icon at bounding box center [285, 39] width 13 height 13
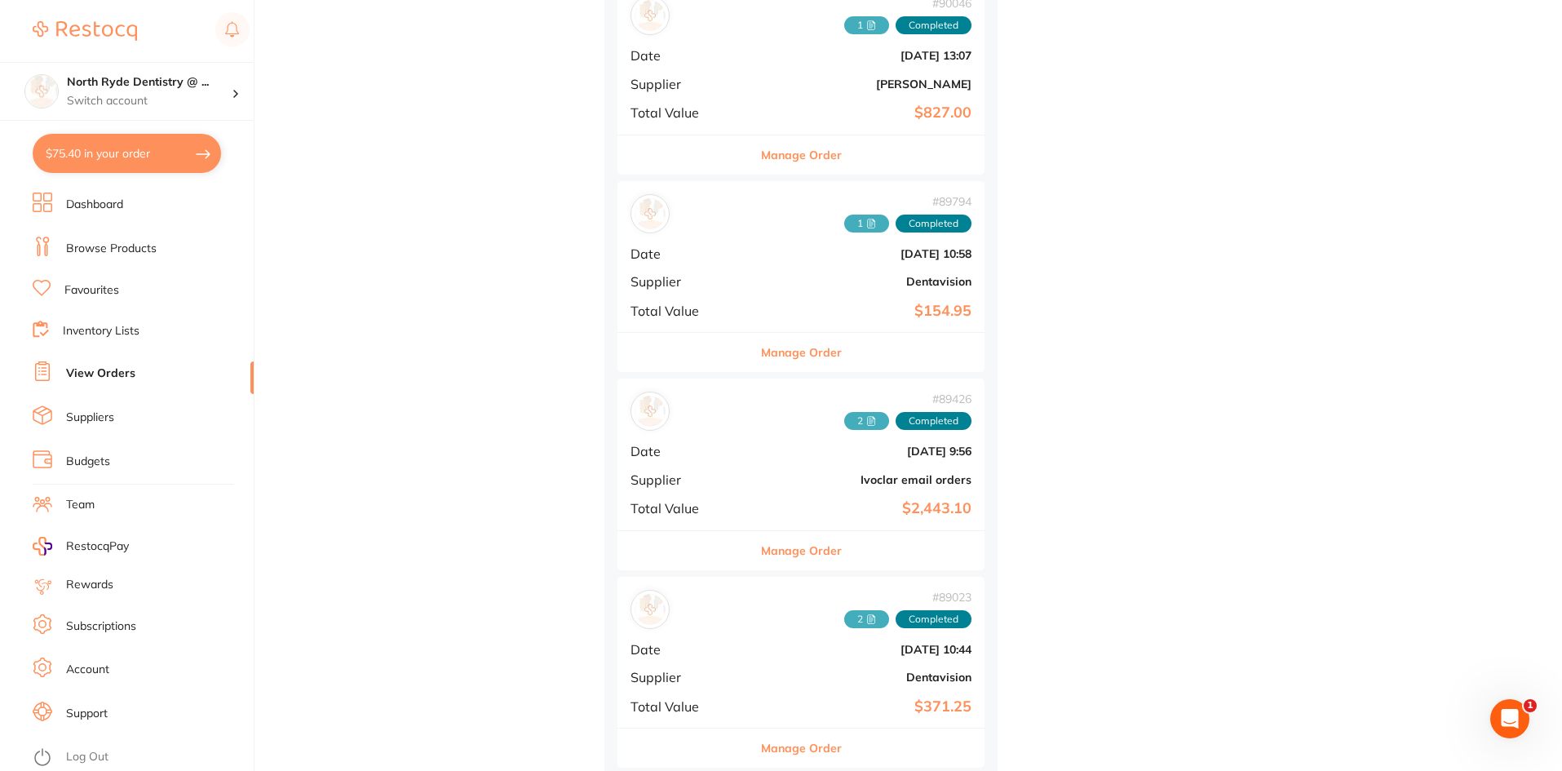
scroll to position [1224, 0]
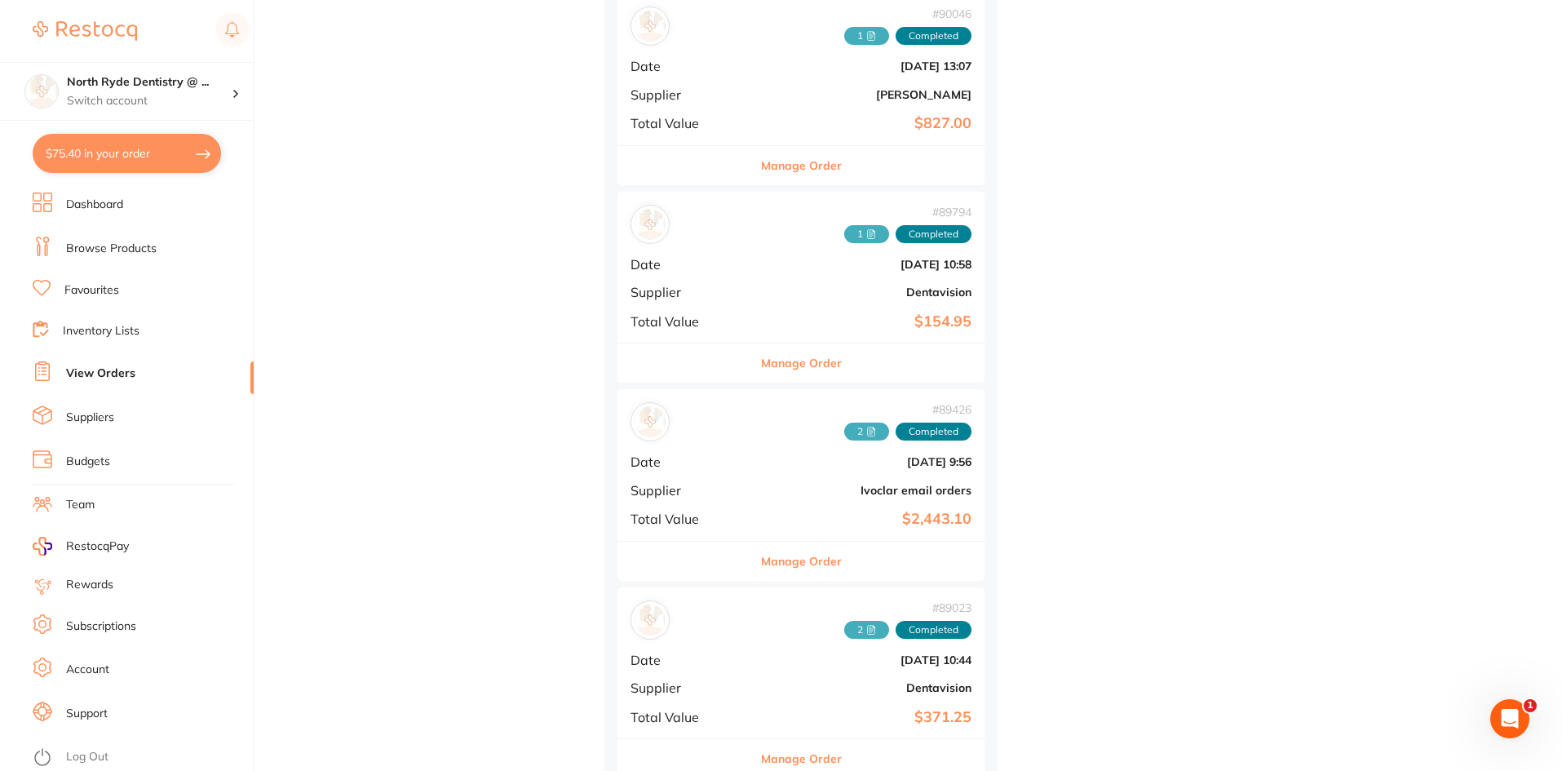
click at [870, 37] on icon at bounding box center [872, 37] width 4 height 0
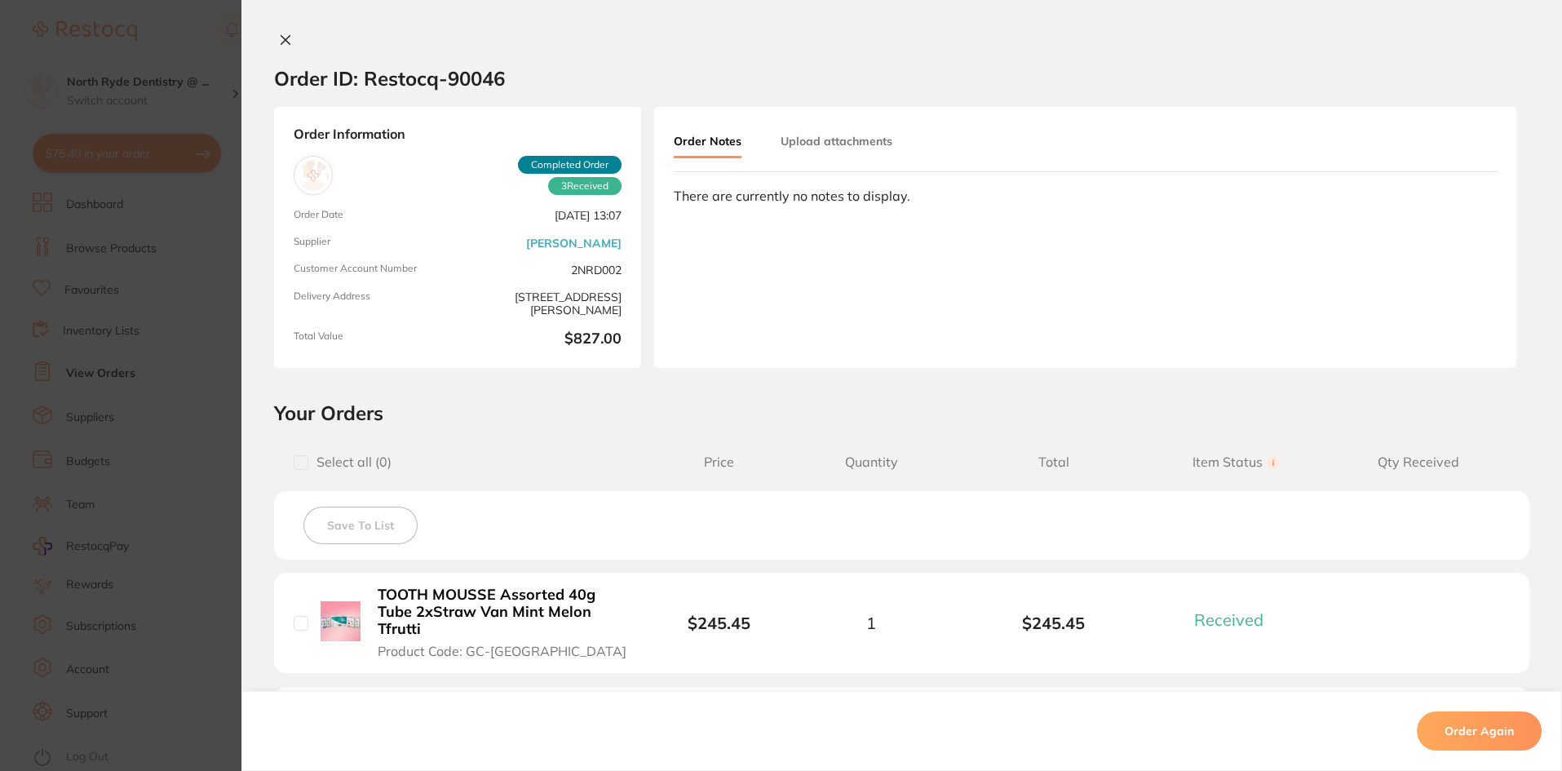
click at [870, 133] on button "Upload attachments" at bounding box center [837, 140] width 112 height 29
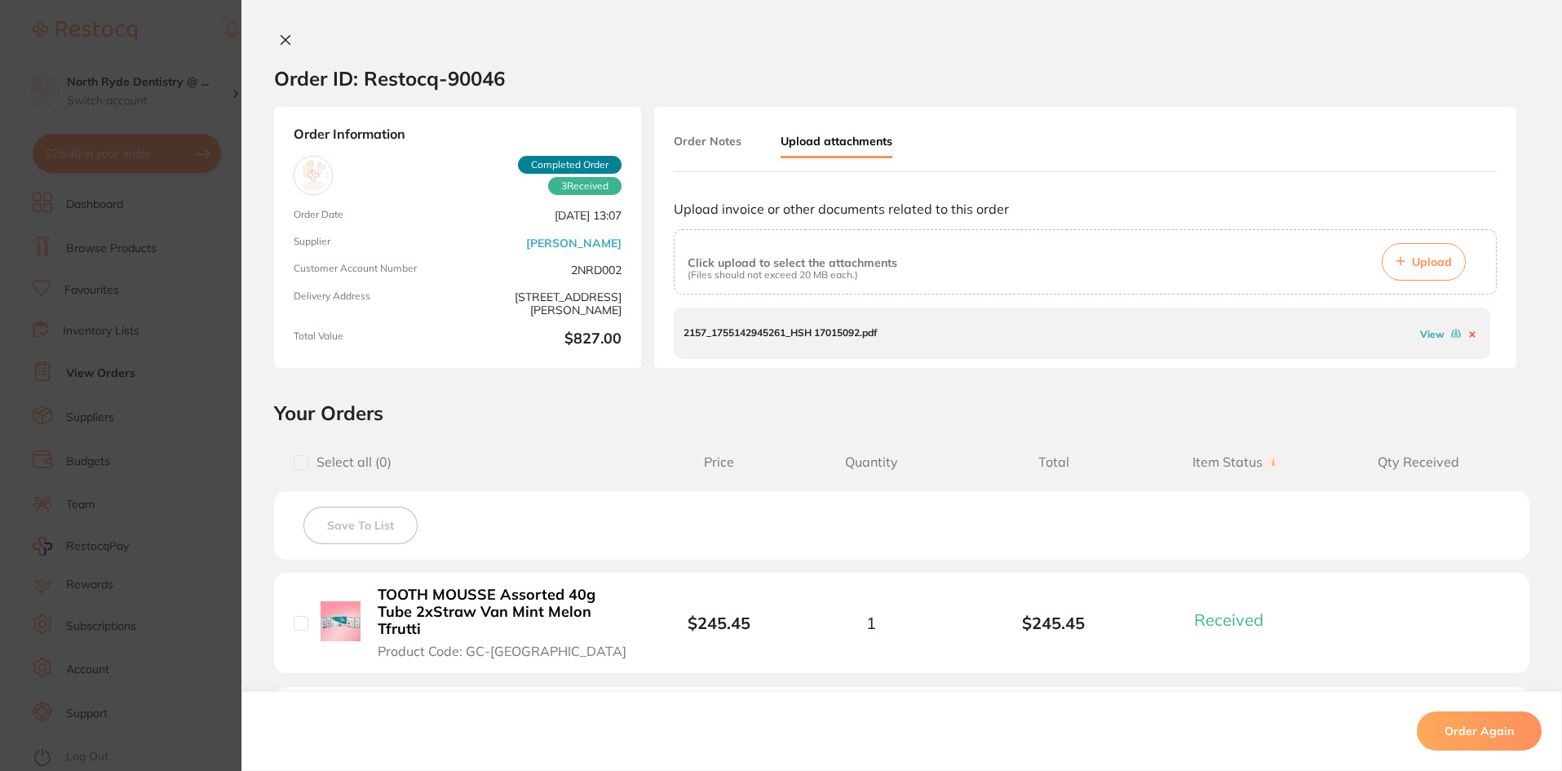
click at [1427, 333] on link "View" at bounding box center [1432, 334] width 24 height 12
click at [279, 42] on icon at bounding box center [285, 39] width 13 height 13
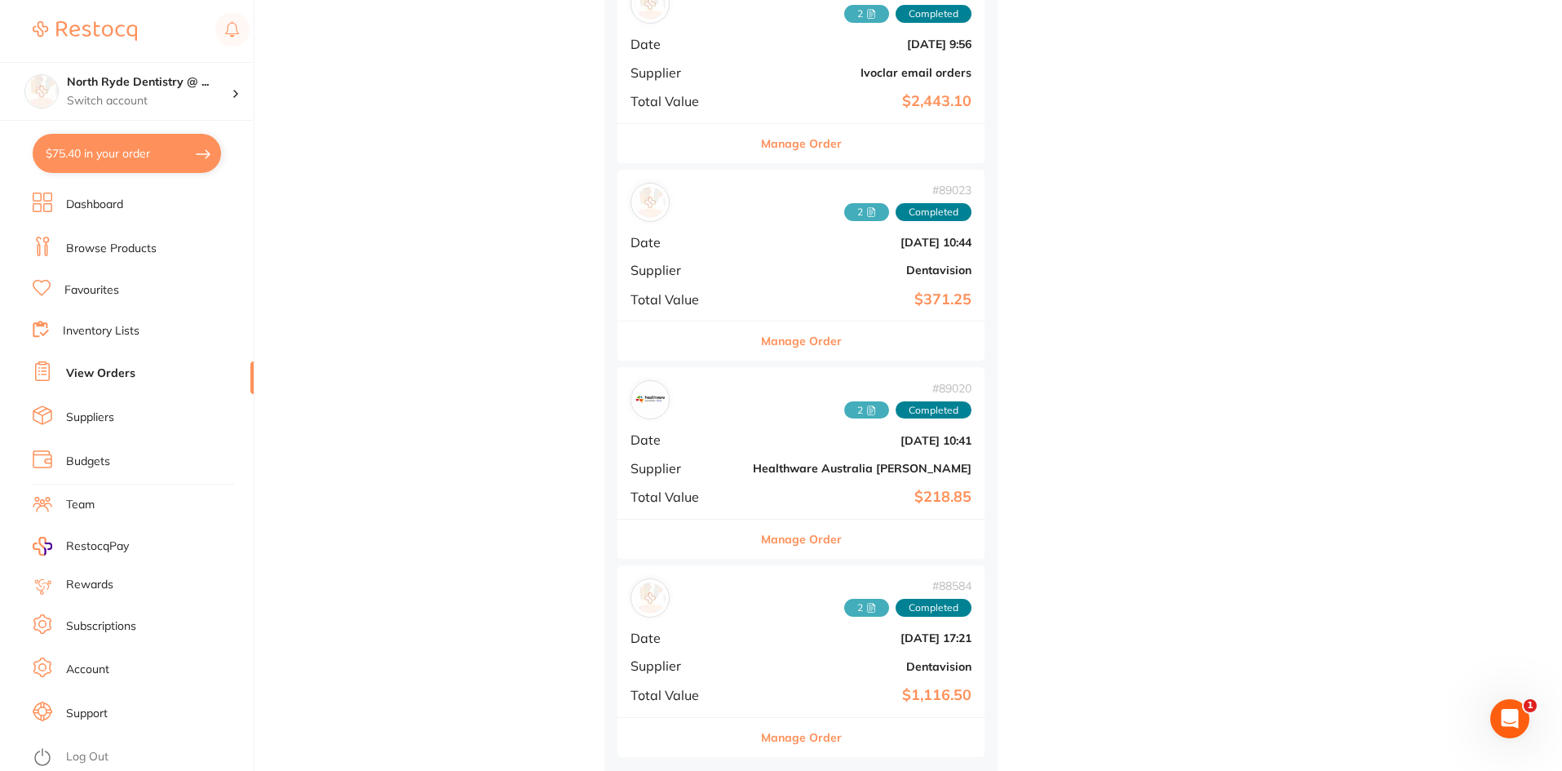
scroll to position [1651, 0]
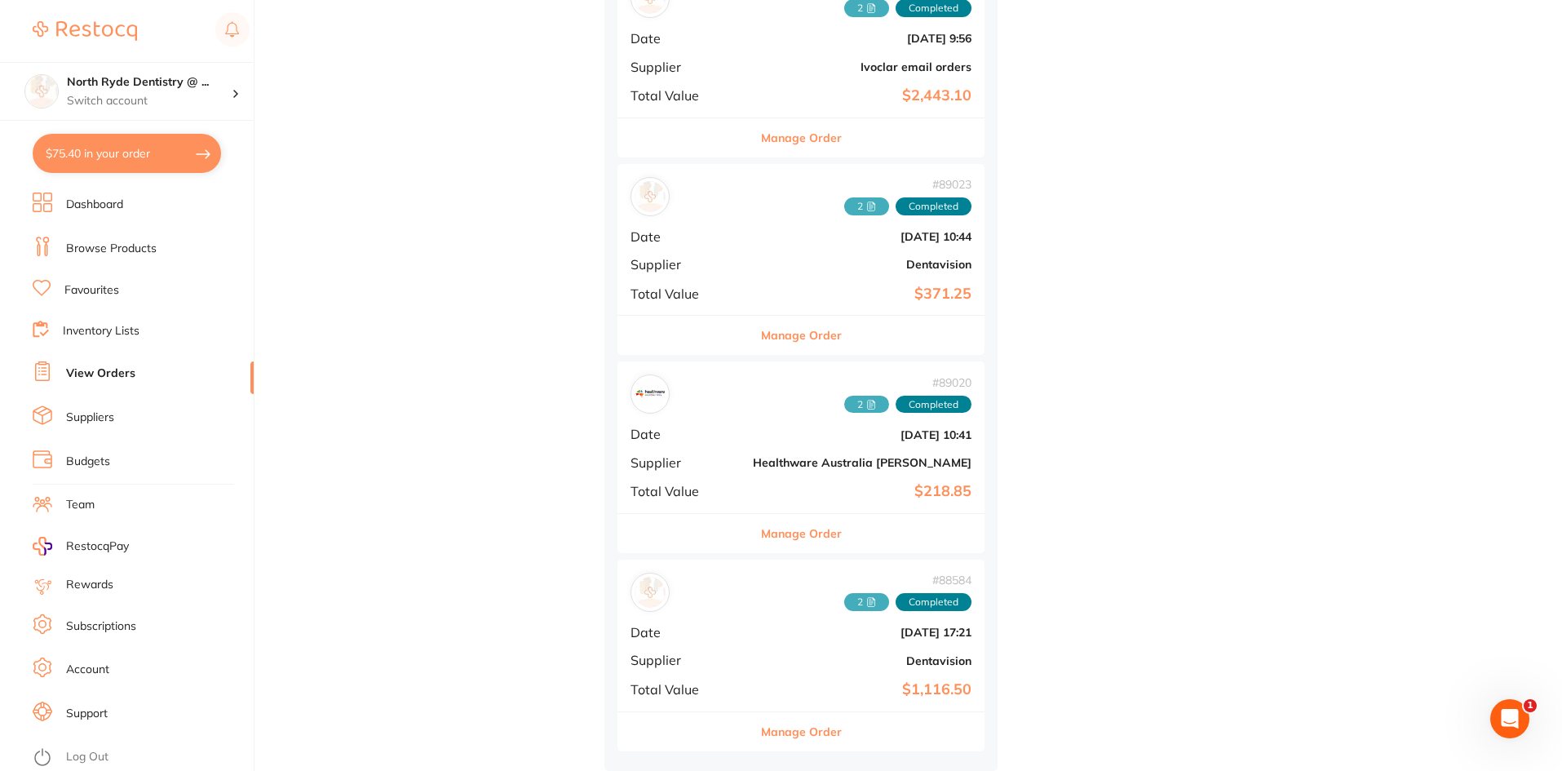
click at [866, 206] on icon at bounding box center [871, 206] width 10 height 10
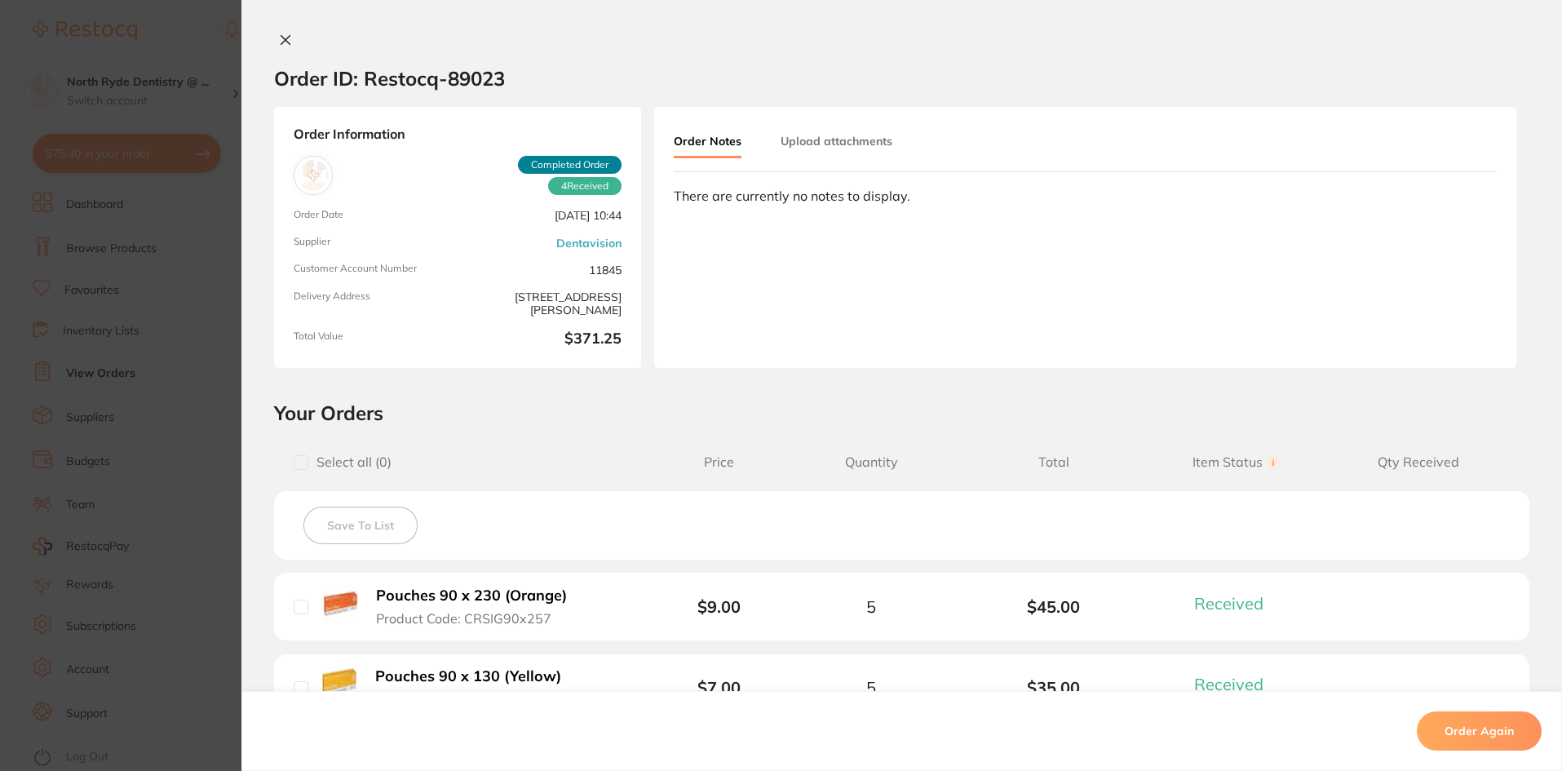
click at [844, 138] on button "Upload attachments" at bounding box center [837, 140] width 112 height 29
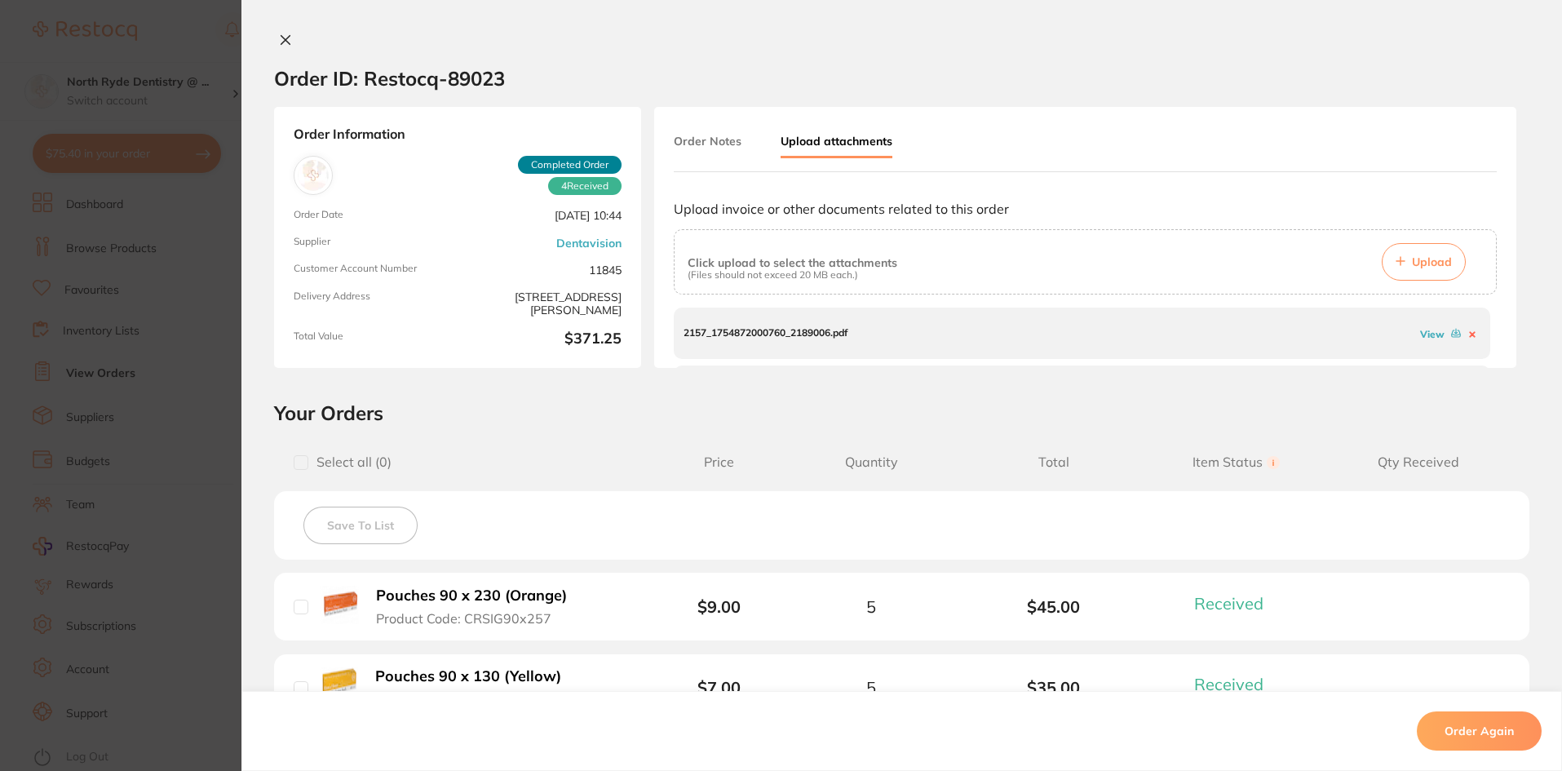
click at [1420, 337] on link "View" at bounding box center [1432, 334] width 24 height 12
click at [1420, 346] on link "View" at bounding box center [1432, 341] width 24 height 12
click at [281, 38] on icon at bounding box center [285, 40] width 9 height 9
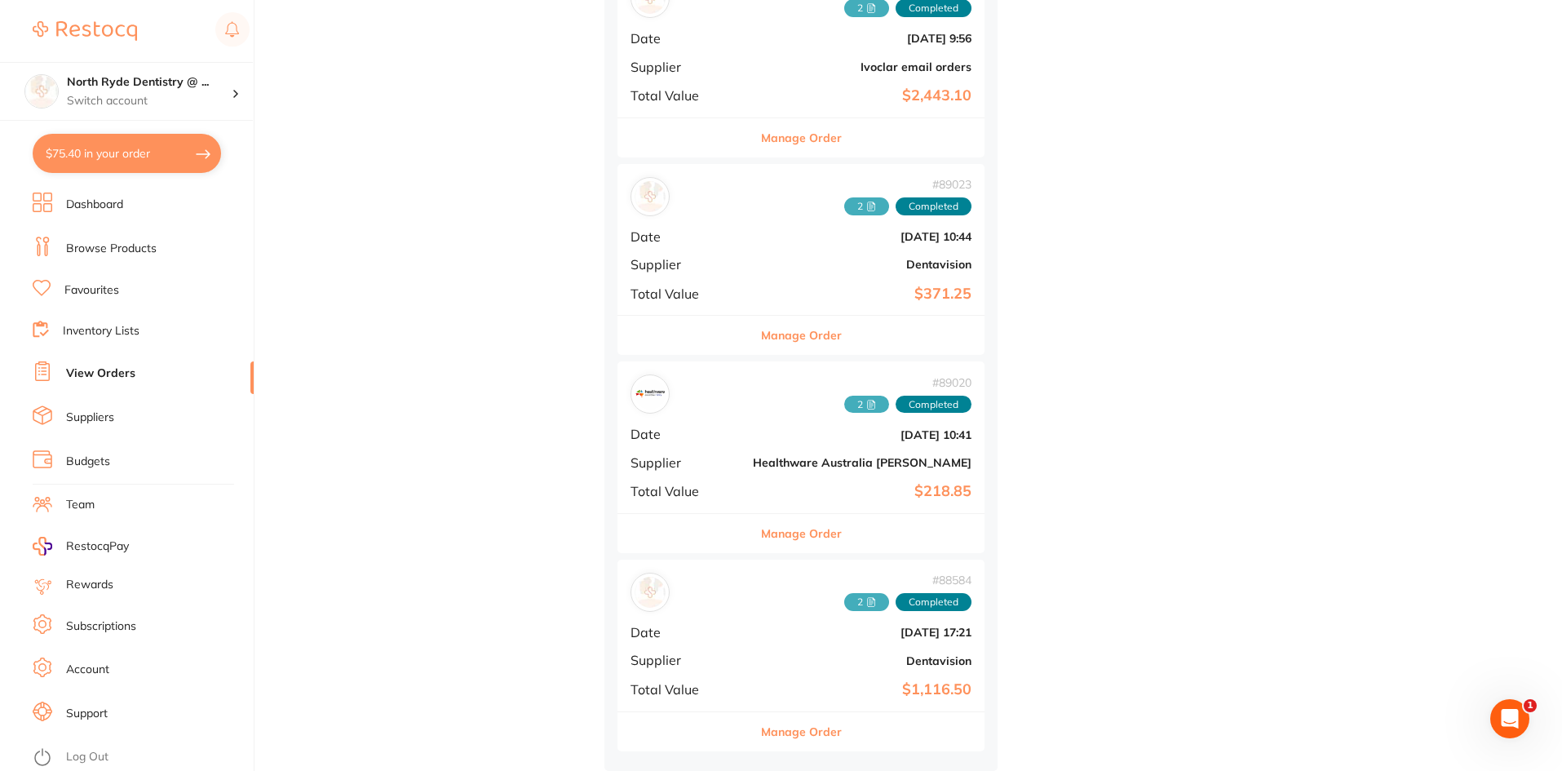
click at [844, 397] on span "2" at bounding box center [866, 405] width 45 height 18
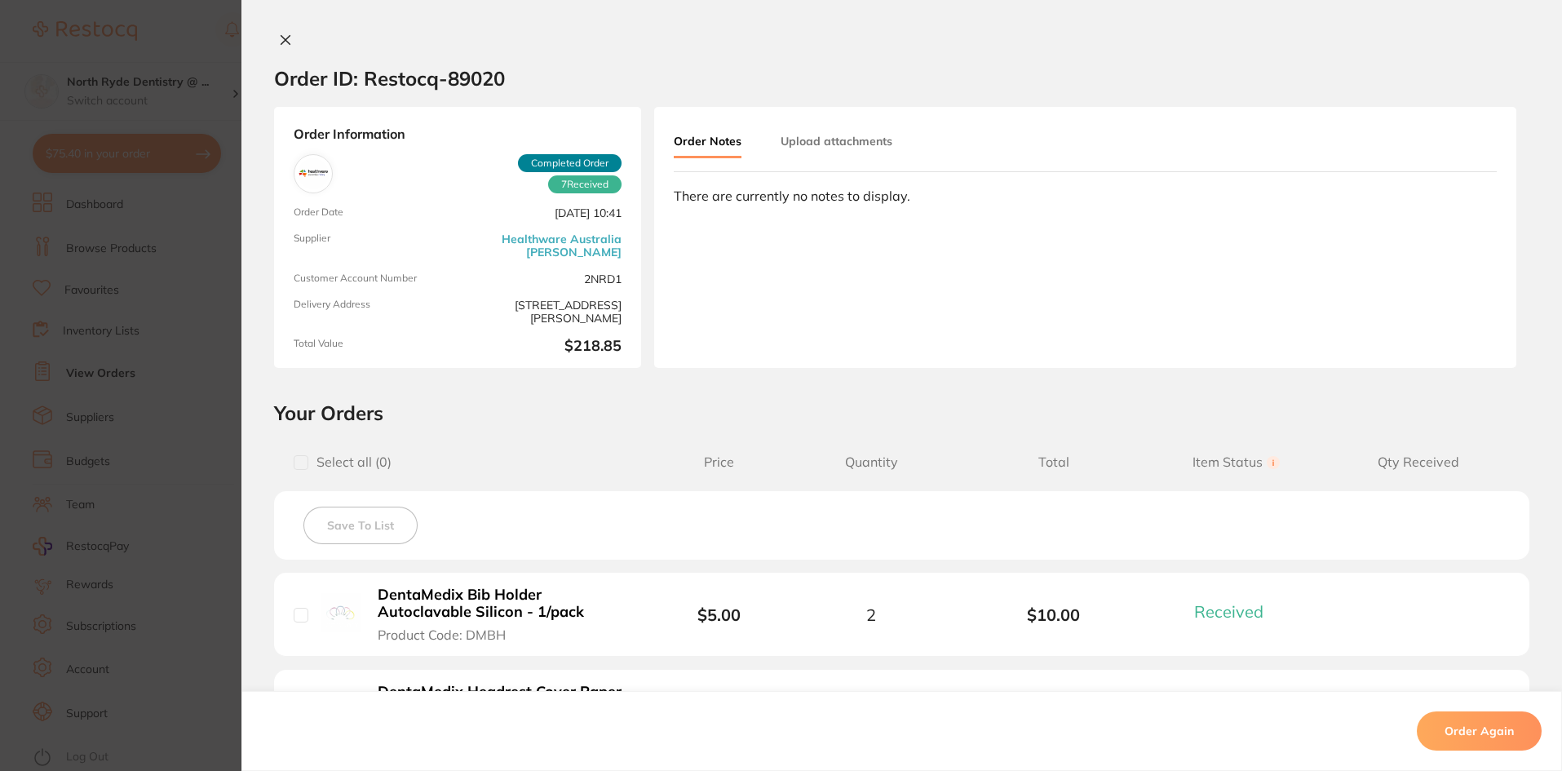
drag, startPoint x: 850, startPoint y: 138, endPoint x: 959, endPoint y: 174, distance: 114.3
click at [848, 138] on button "Upload attachments" at bounding box center [837, 140] width 112 height 29
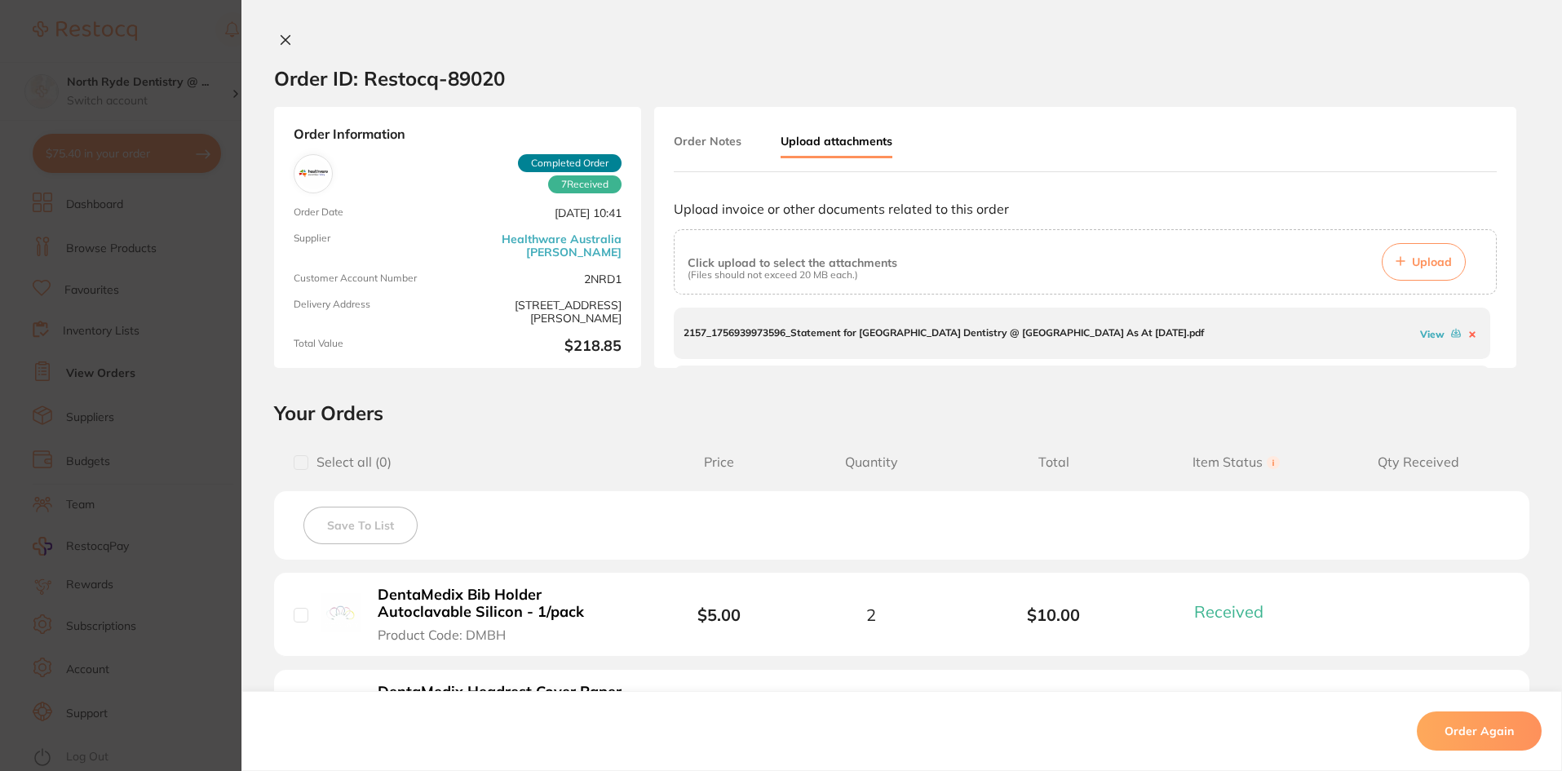
click at [1425, 336] on link "View" at bounding box center [1432, 334] width 24 height 12
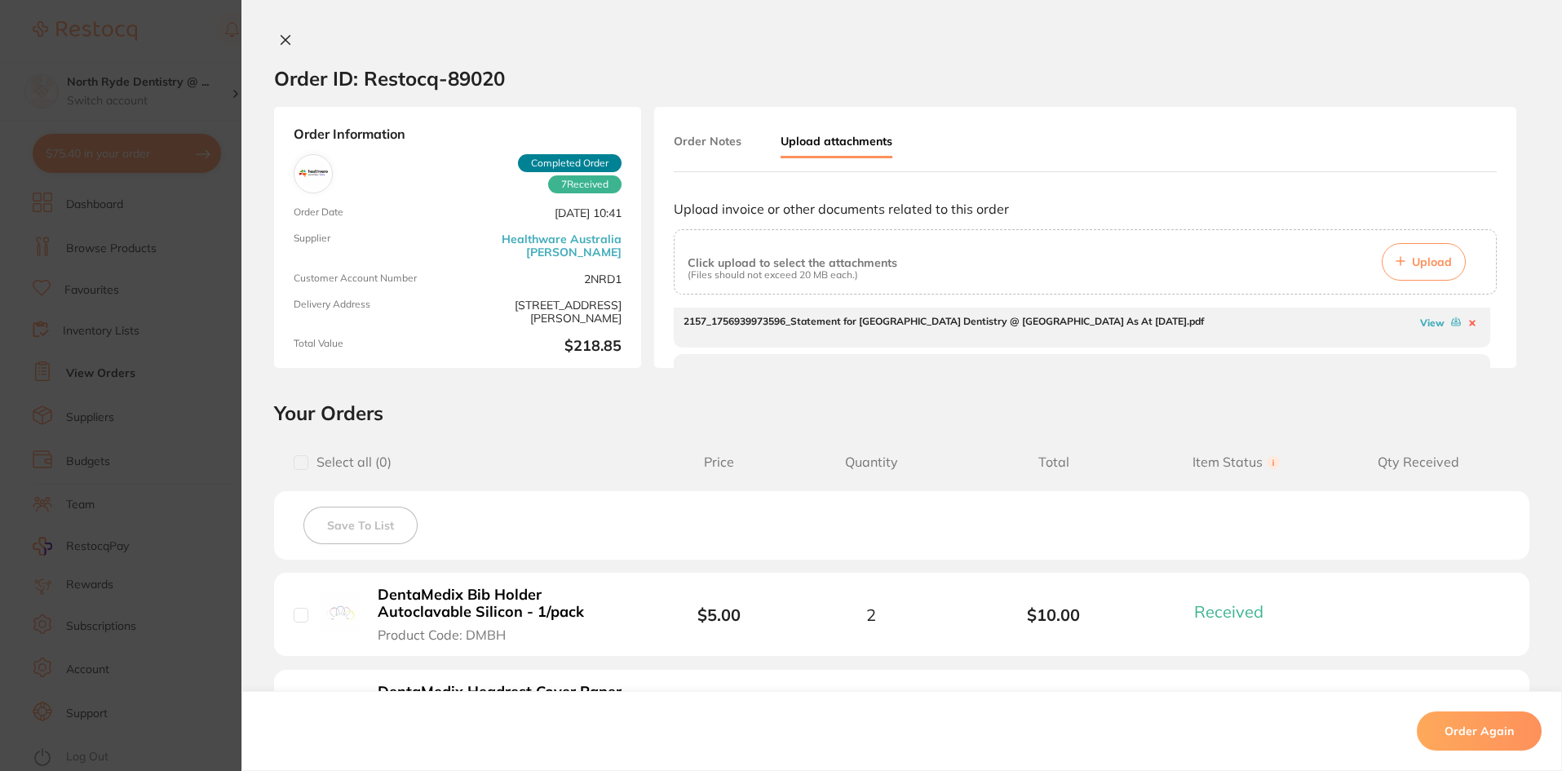
scroll to position [50, 0]
click at [1420, 343] on link "View" at bounding box center [1432, 341] width 24 height 12
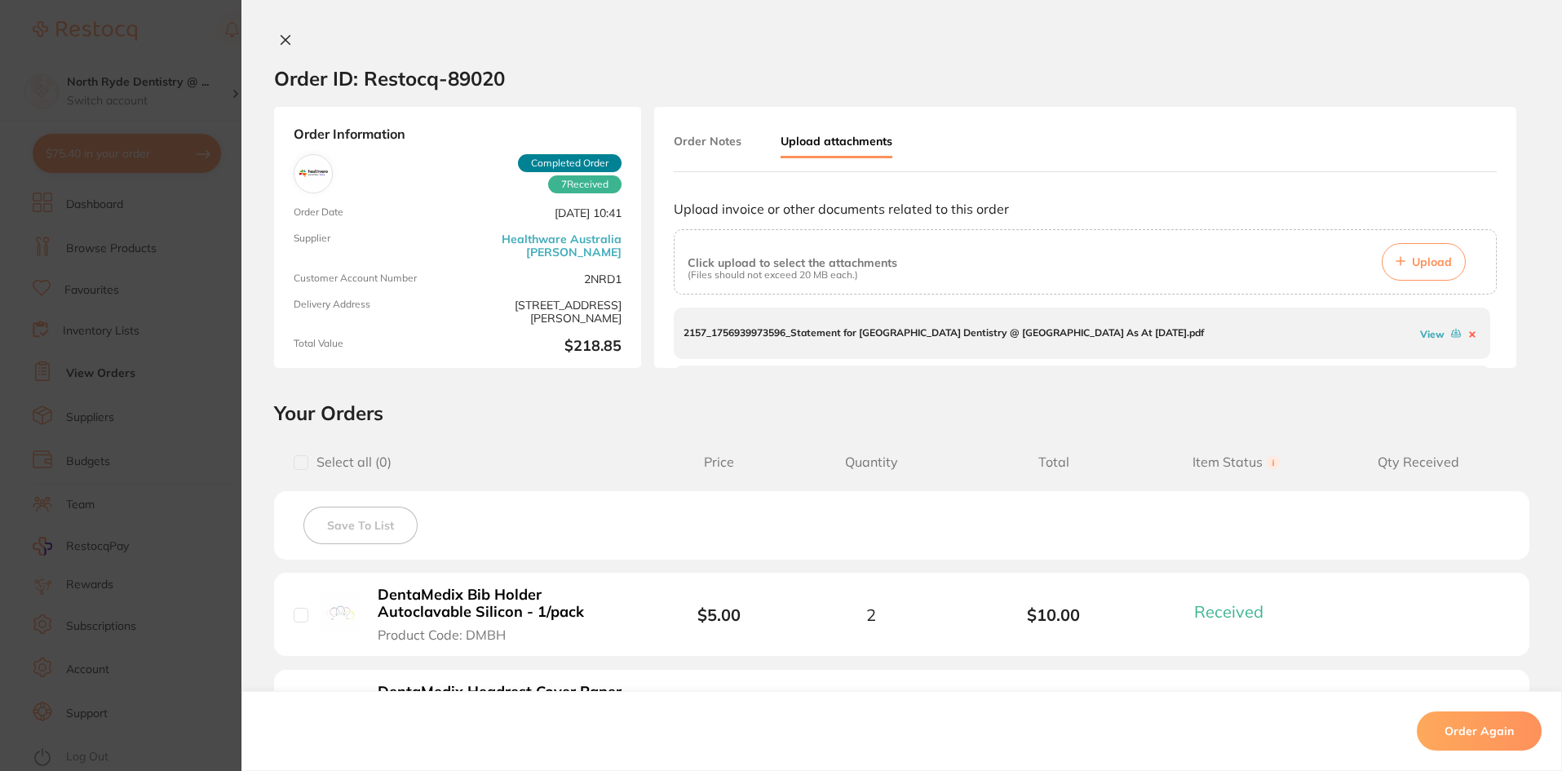
click at [281, 36] on icon at bounding box center [285, 40] width 9 height 9
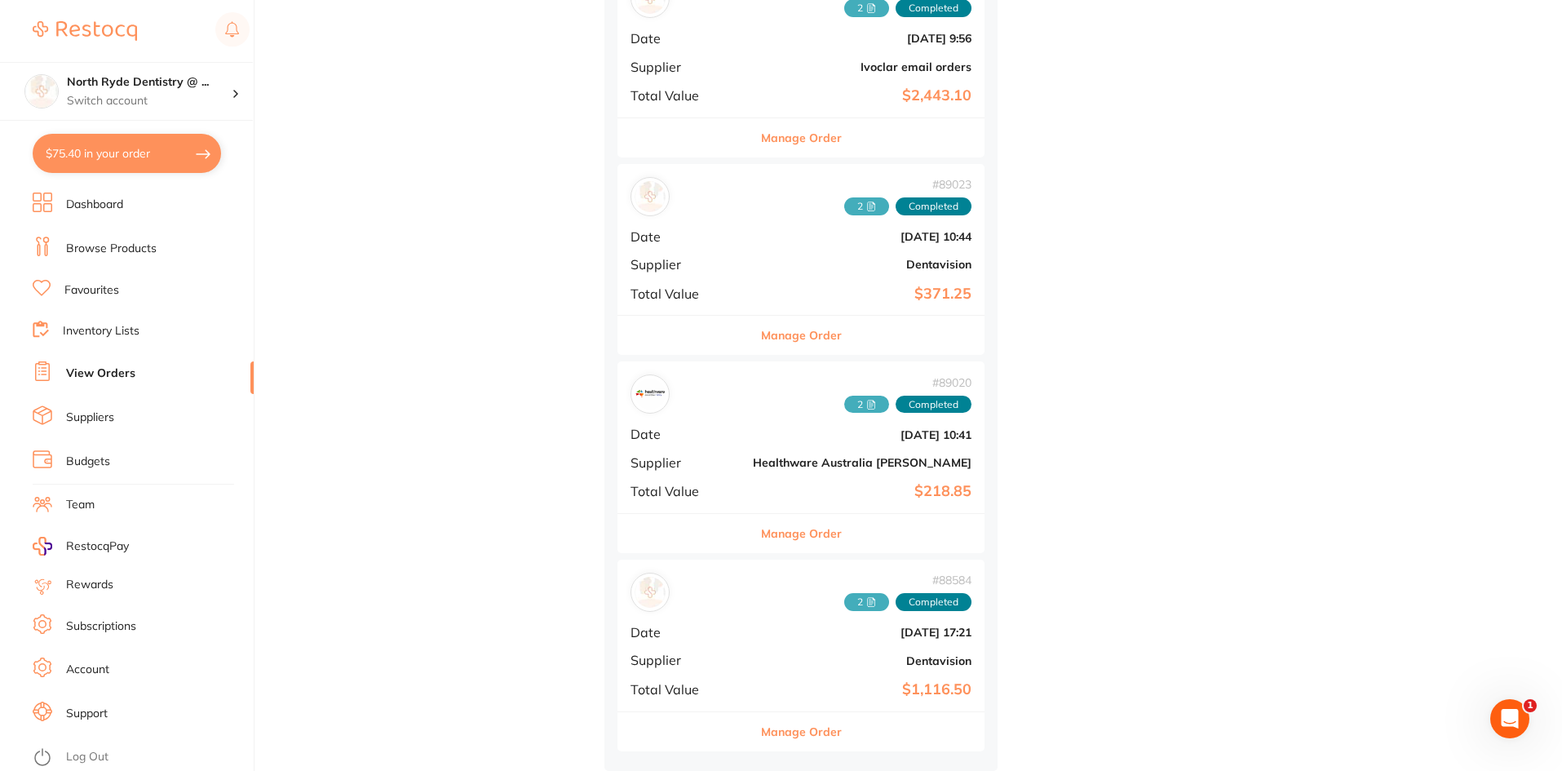
click at [844, 596] on span "2" at bounding box center [866, 602] width 45 height 18
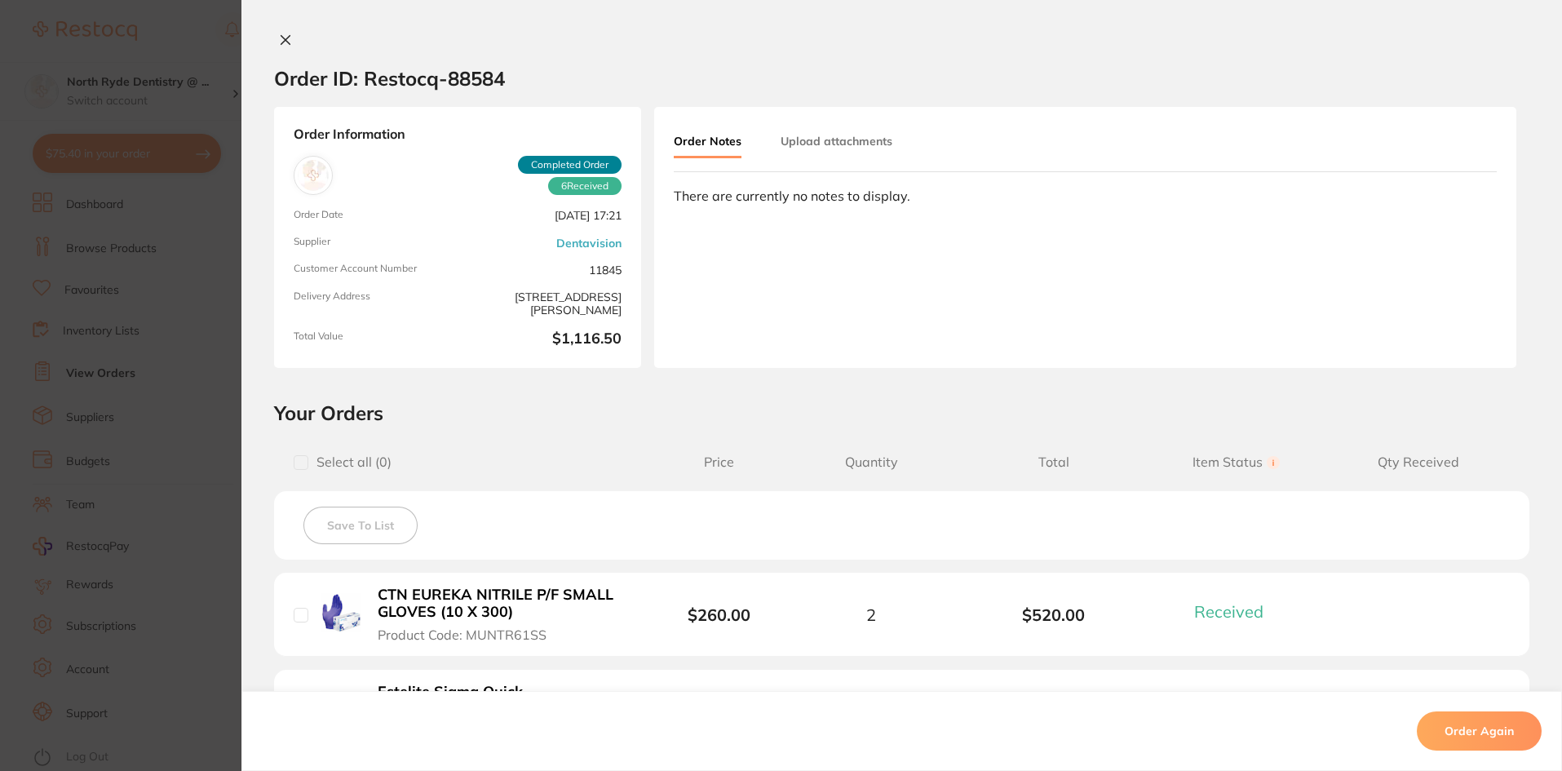
click at [865, 137] on button "Upload attachments" at bounding box center [837, 140] width 112 height 29
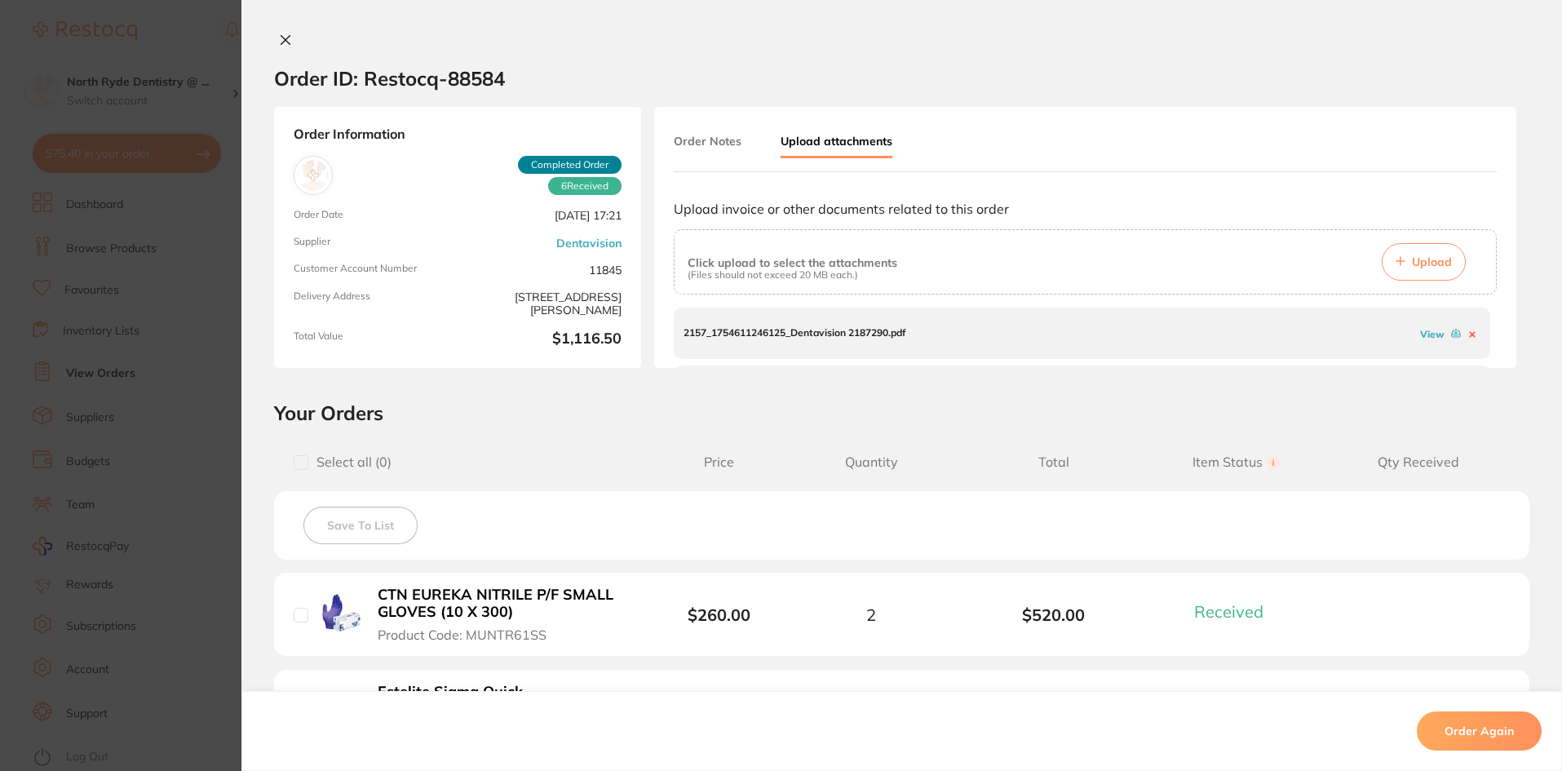
click at [1420, 333] on link "View" at bounding box center [1432, 334] width 24 height 12
click at [1429, 343] on link "View" at bounding box center [1432, 341] width 24 height 12
click at [286, 42] on icon at bounding box center [285, 39] width 13 height 13
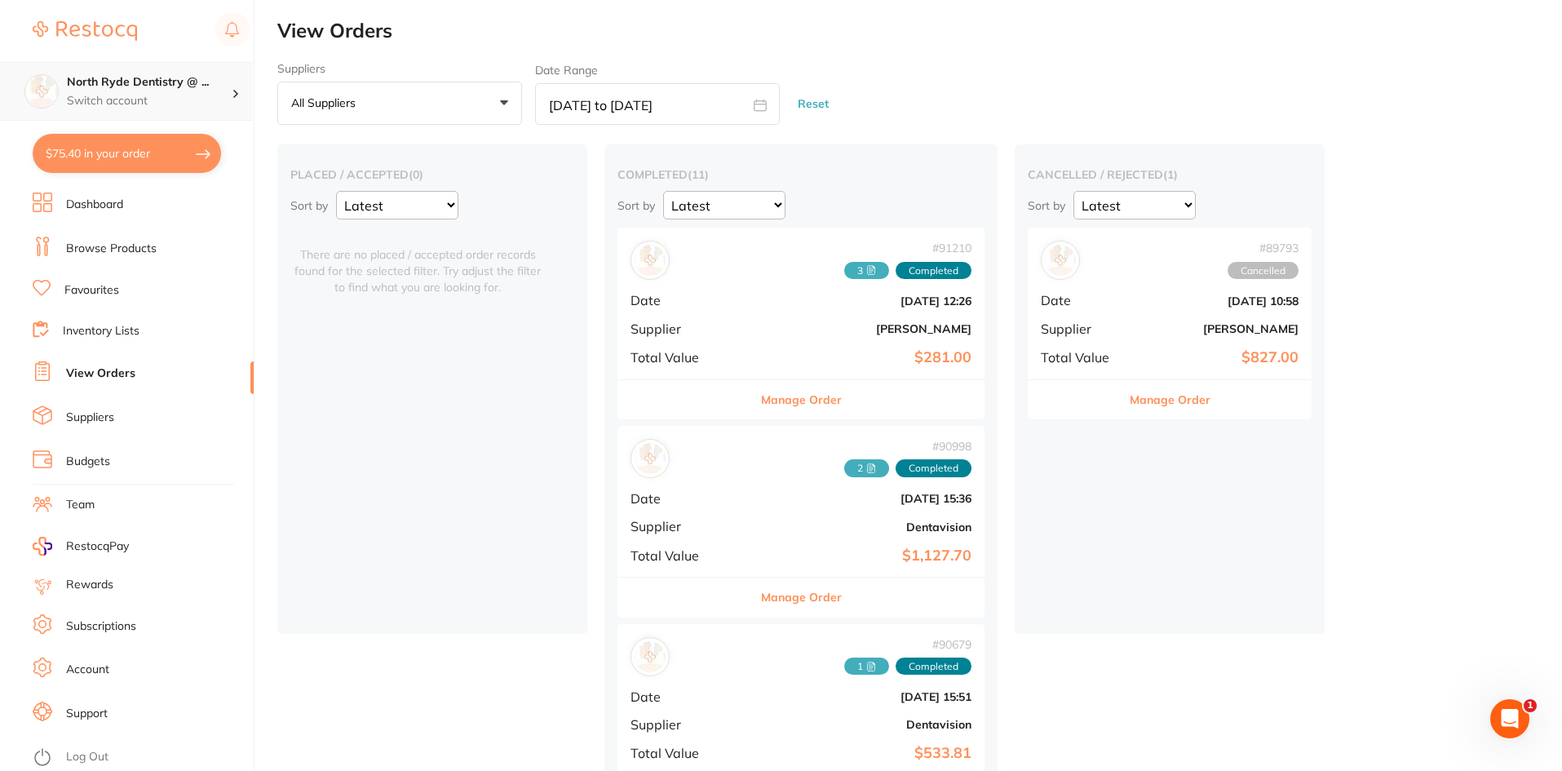
click at [224, 87] on h4 "North Ryde Dentistry @ ..." at bounding box center [149, 82] width 165 height 16
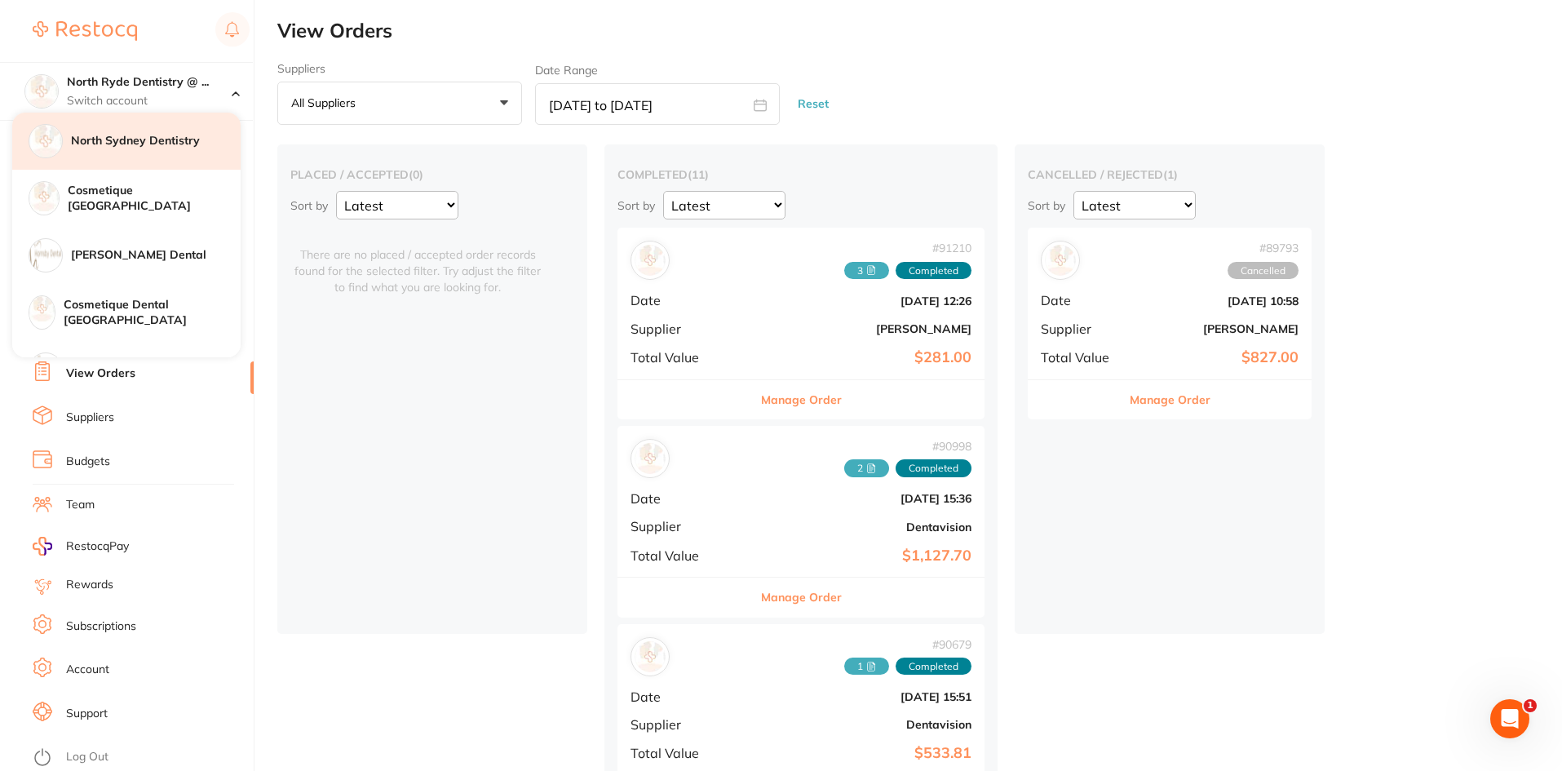
click at [122, 138] on h4 "North Sydney Dentistry" at bounding box center [156, 141] width 170 height 16
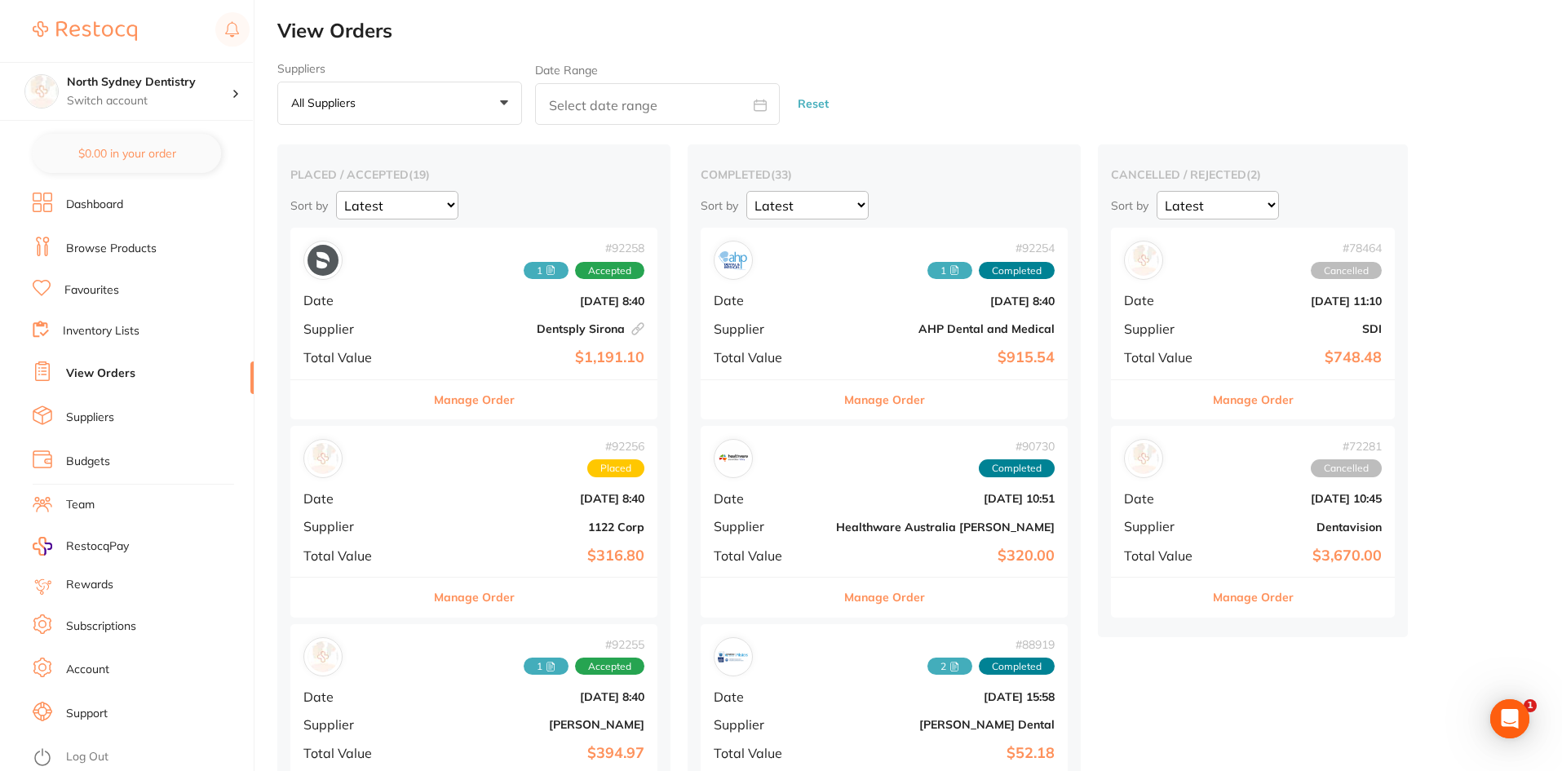
click at [569, 108] on input "text" at bounding box center [657, 104] width 245 height 42
select select "8"
select select "2025"
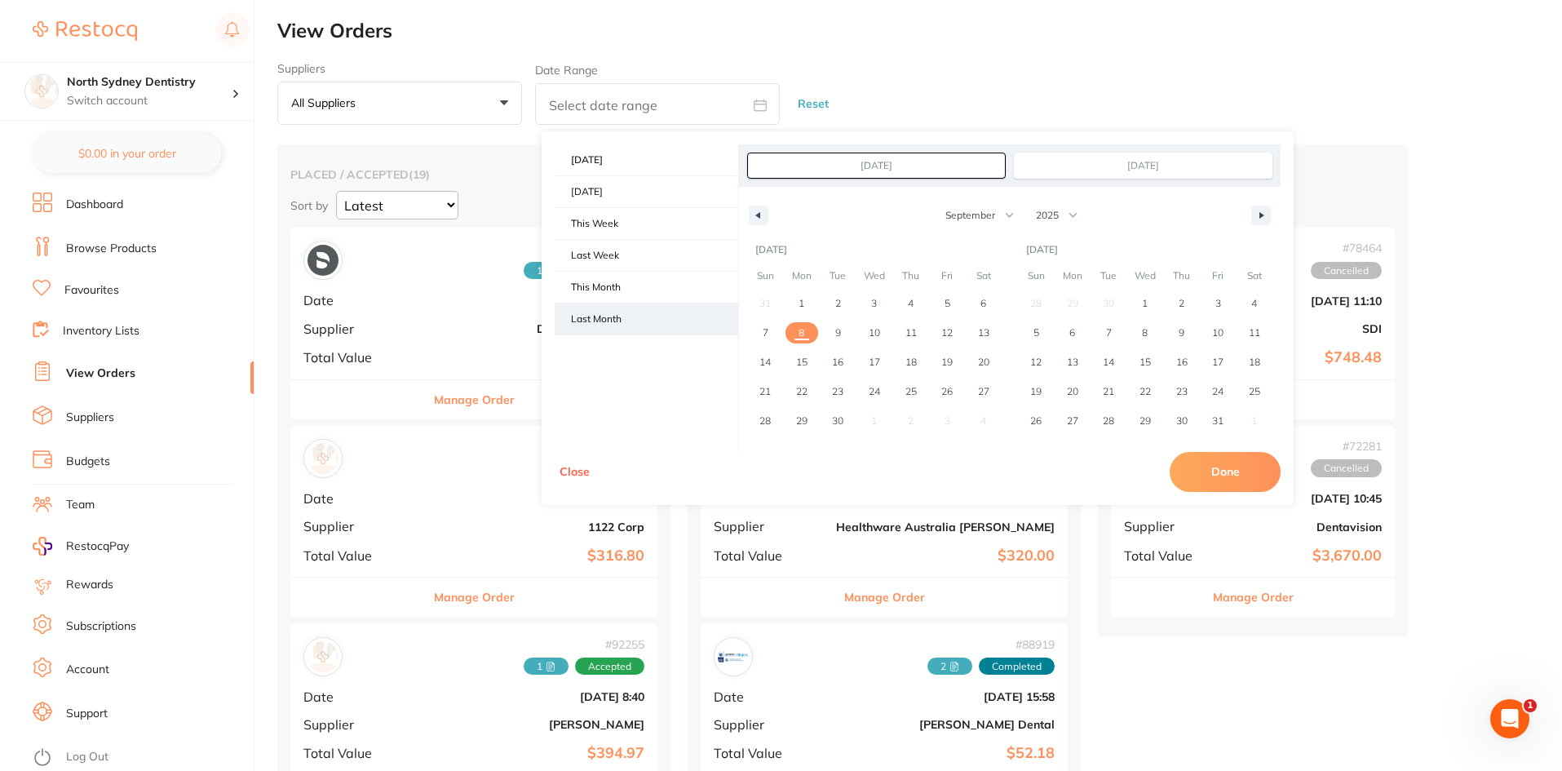
click at [609, 317] on span "Last Month" at bounding box center [647, 318] width 184 height 31
type input "Aug 1, 2025"
type input "Aug 31, 2025"
select select "7"
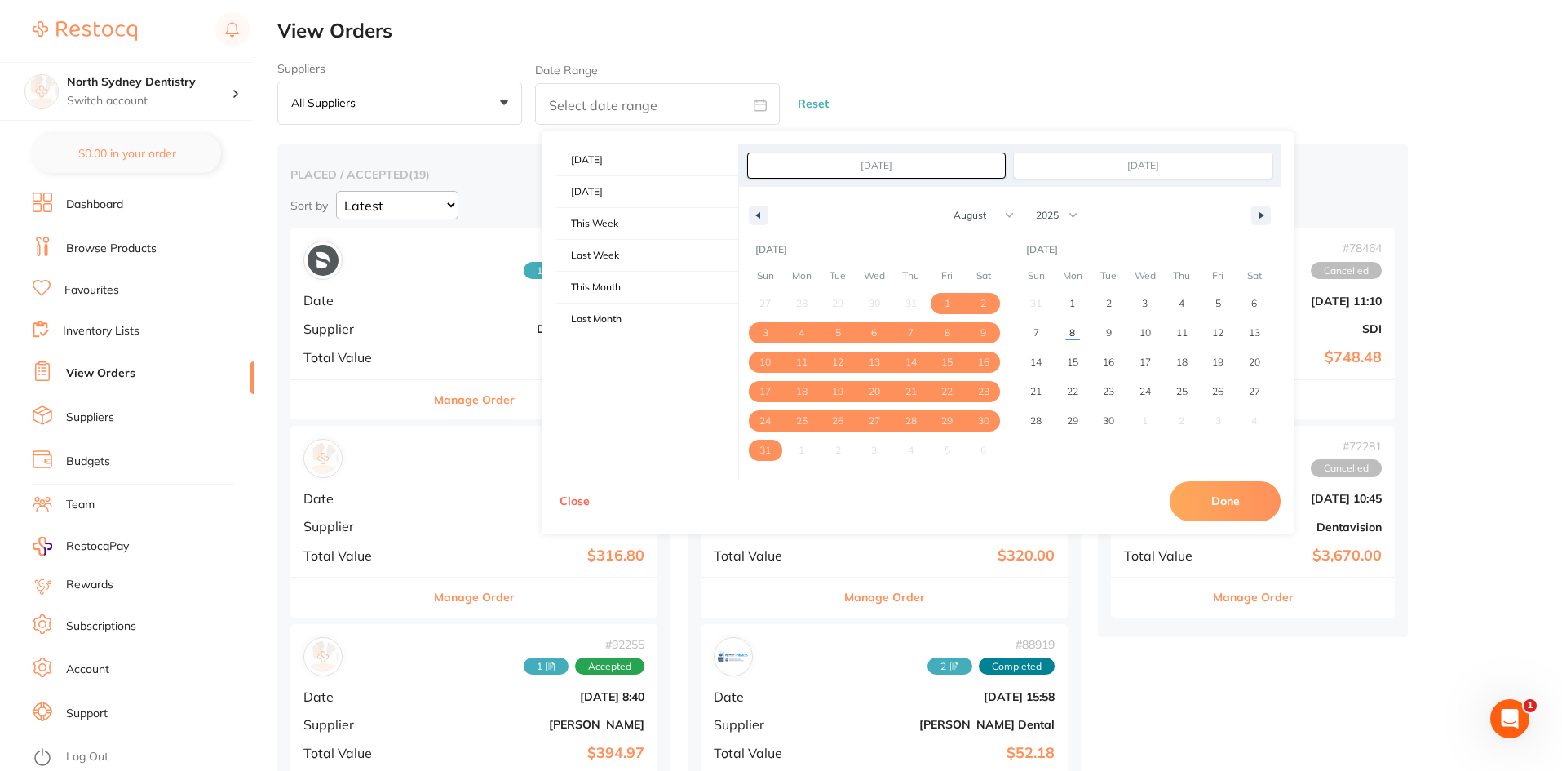
click at [1251, 516] on button "Done" at bounding box center [1225, 500] width 111 height 39
type input "[DATE] to [DATE]"
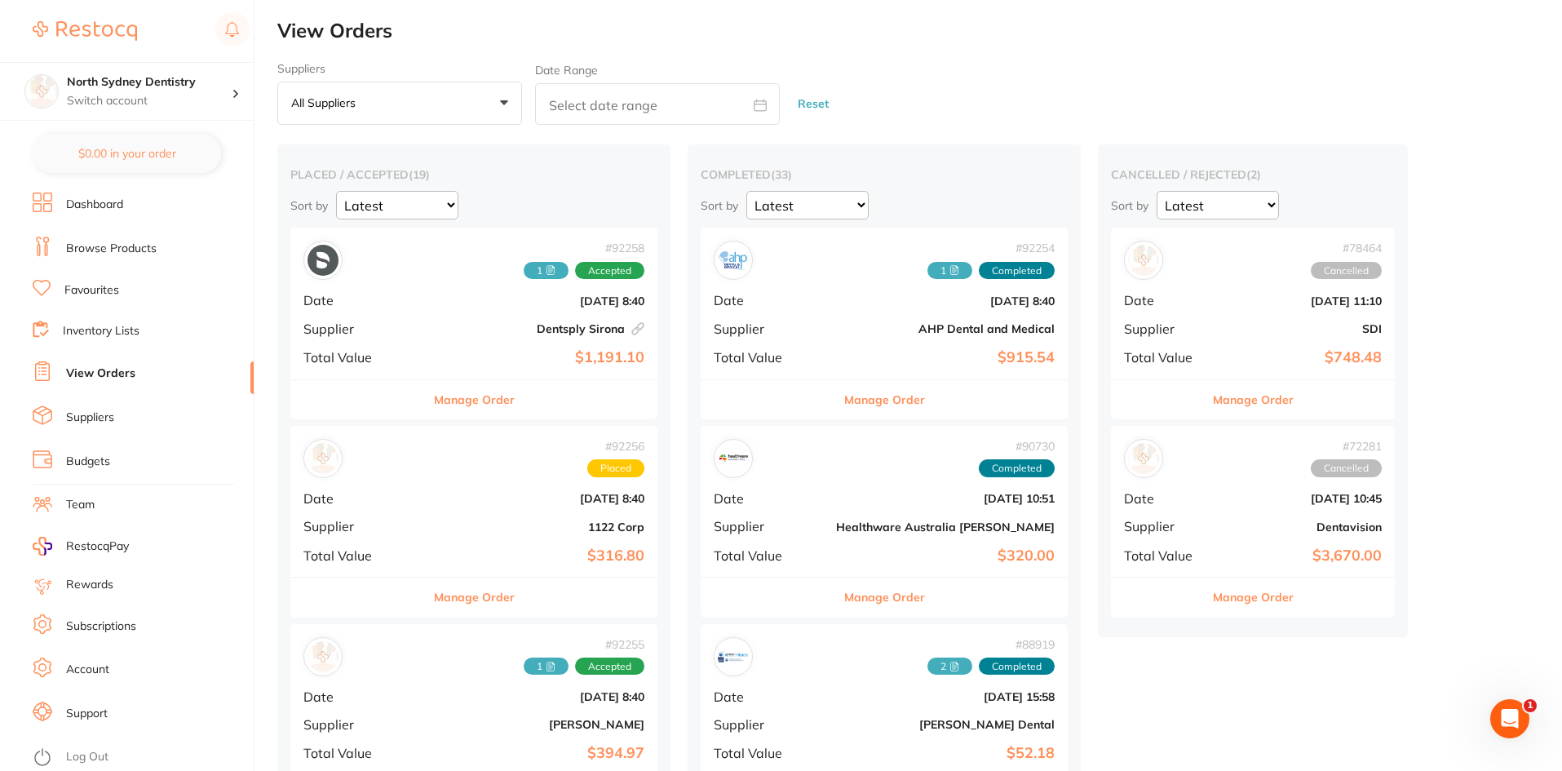
click at [581, 108] on input "text" at bounding box center [657, 104] width 245 height 42
select select "8"
select select "2025"
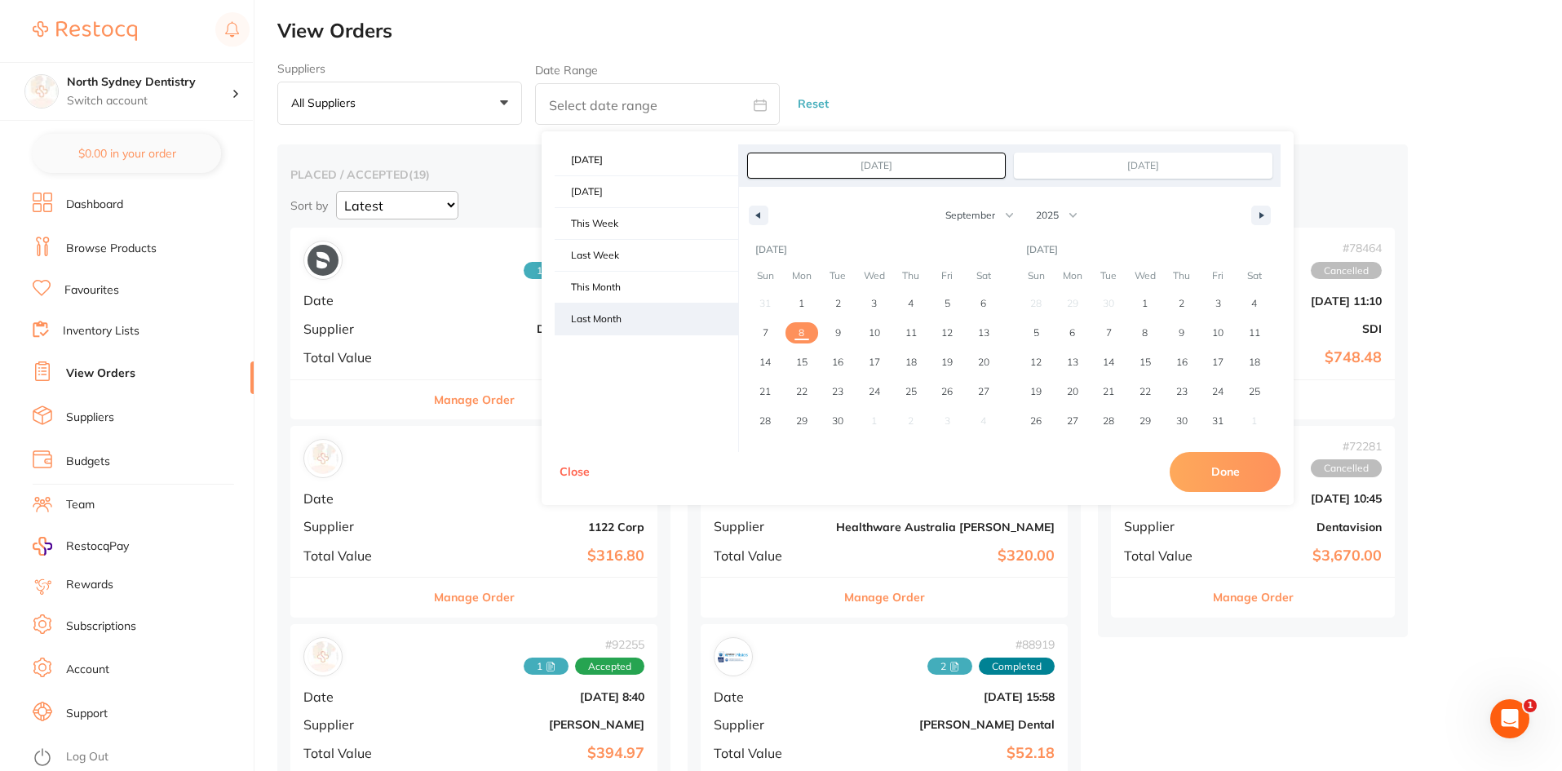
click at [611, 316] on span "Last Month" at bounding box center [647, 318] width 184 height 31
type input "Aug 1, 2025"
type input "Aug 31, 2025"
select select "7"
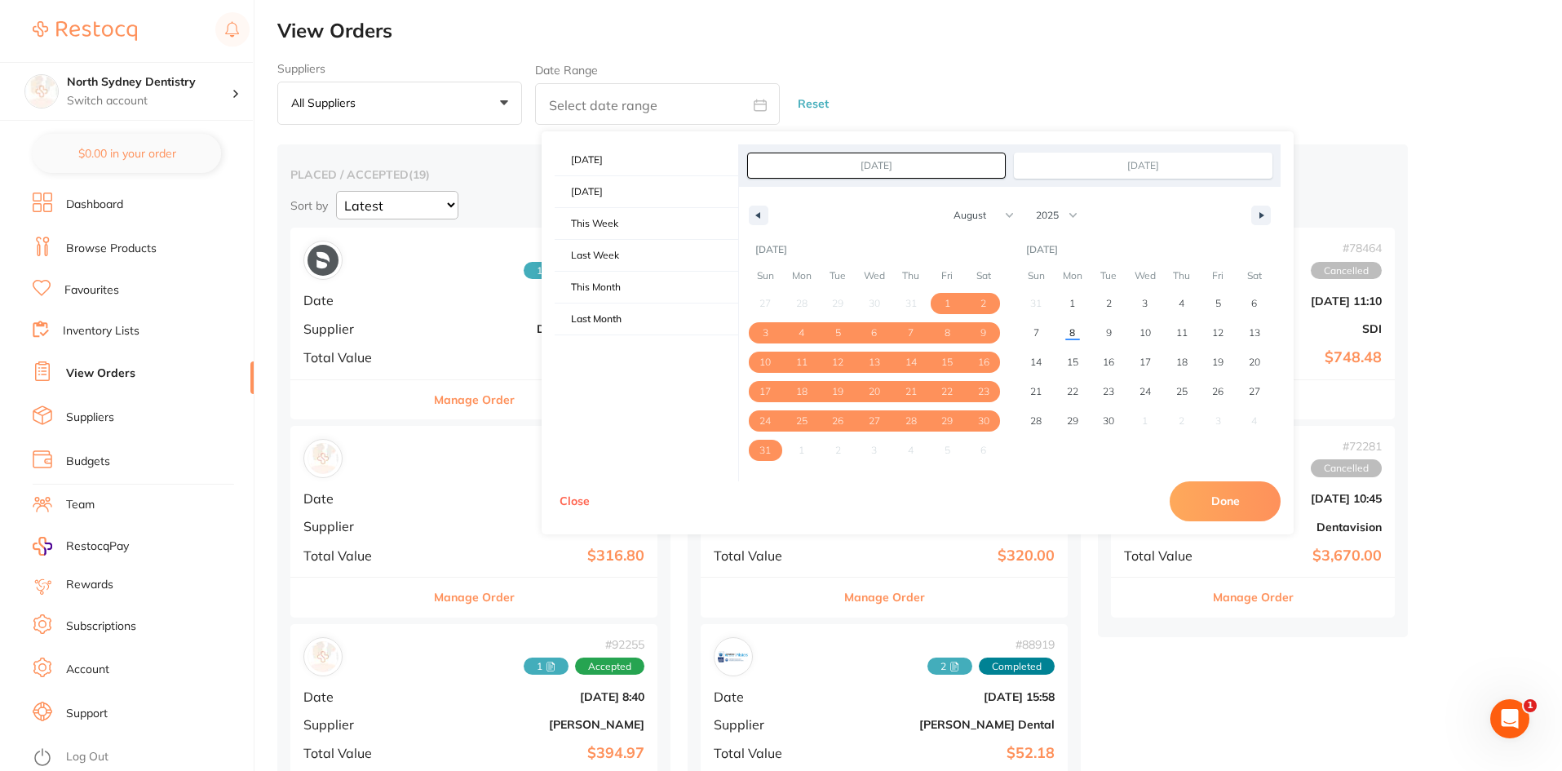
click at [1219, 505] on button "Done" at bounding box center [1225, 500] width 111 height 39
type input "[DATE] to [DATE]"
